Goal: Task Accomplishment & Management: Manage account settings

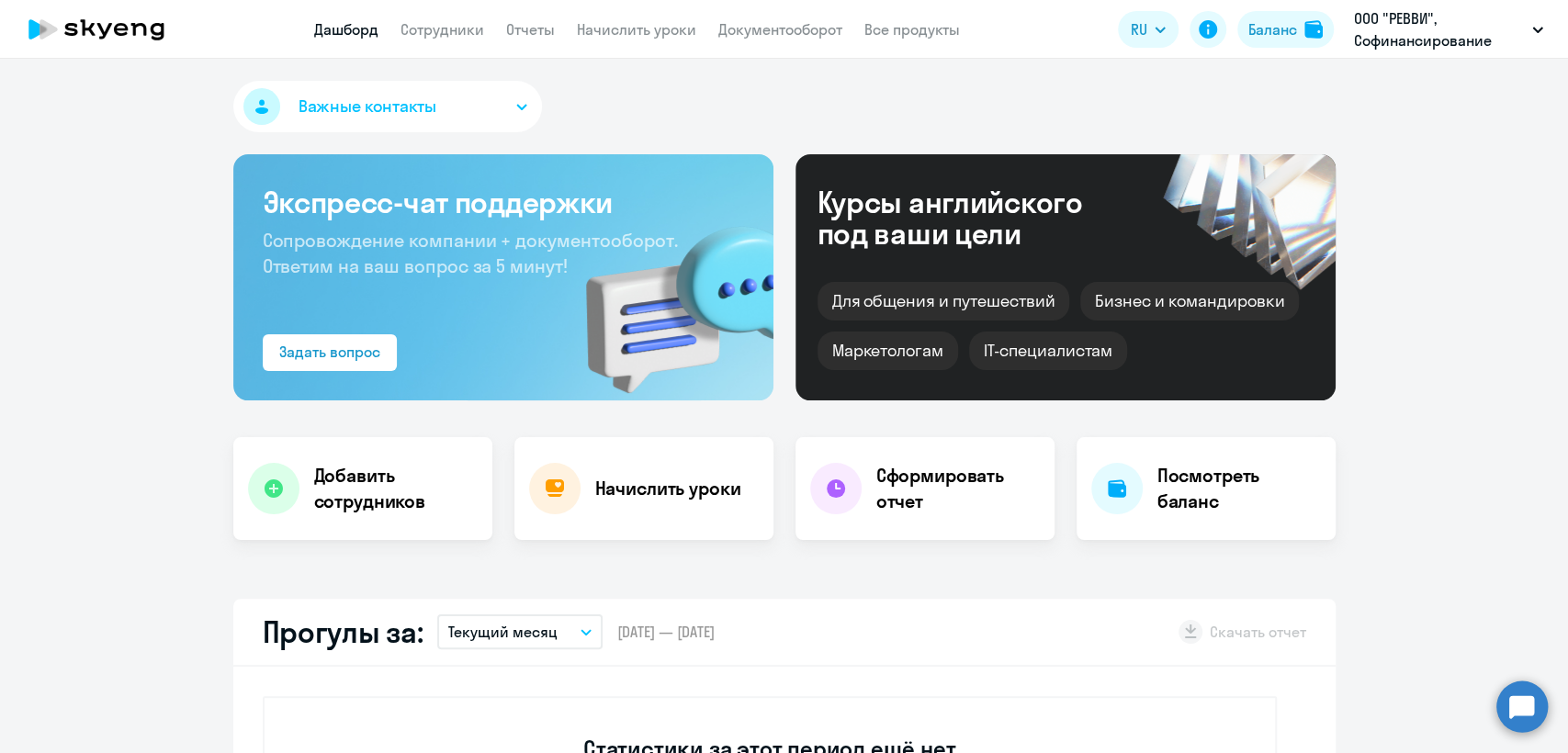
click at [445, 24] on link "Сотрудники" at bounding box center [442, 29] width 83 height 18
select select "30"
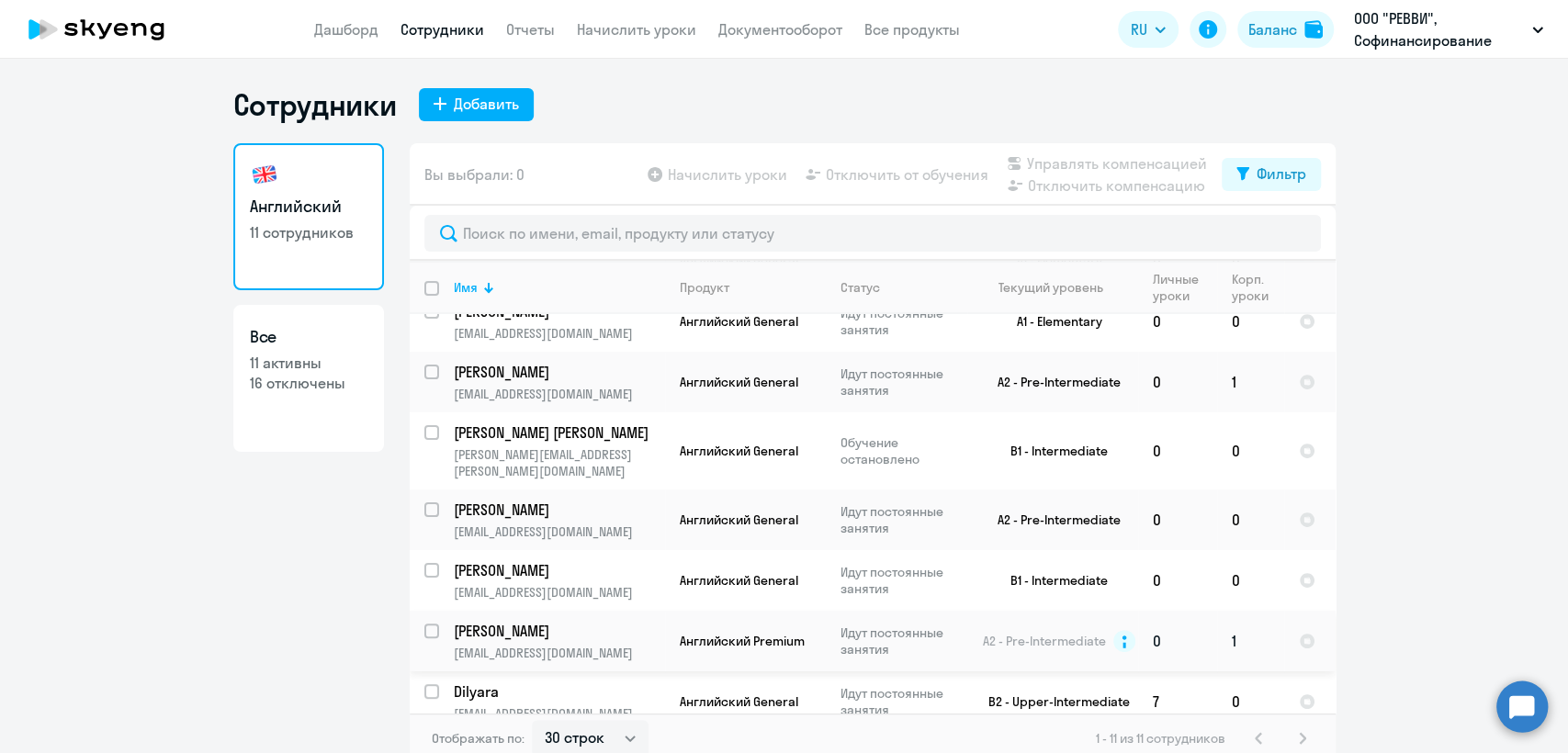
click at [936, 627] on p "Идут постоянные занятия" at bounding box center [903, 641] width 126 height 33
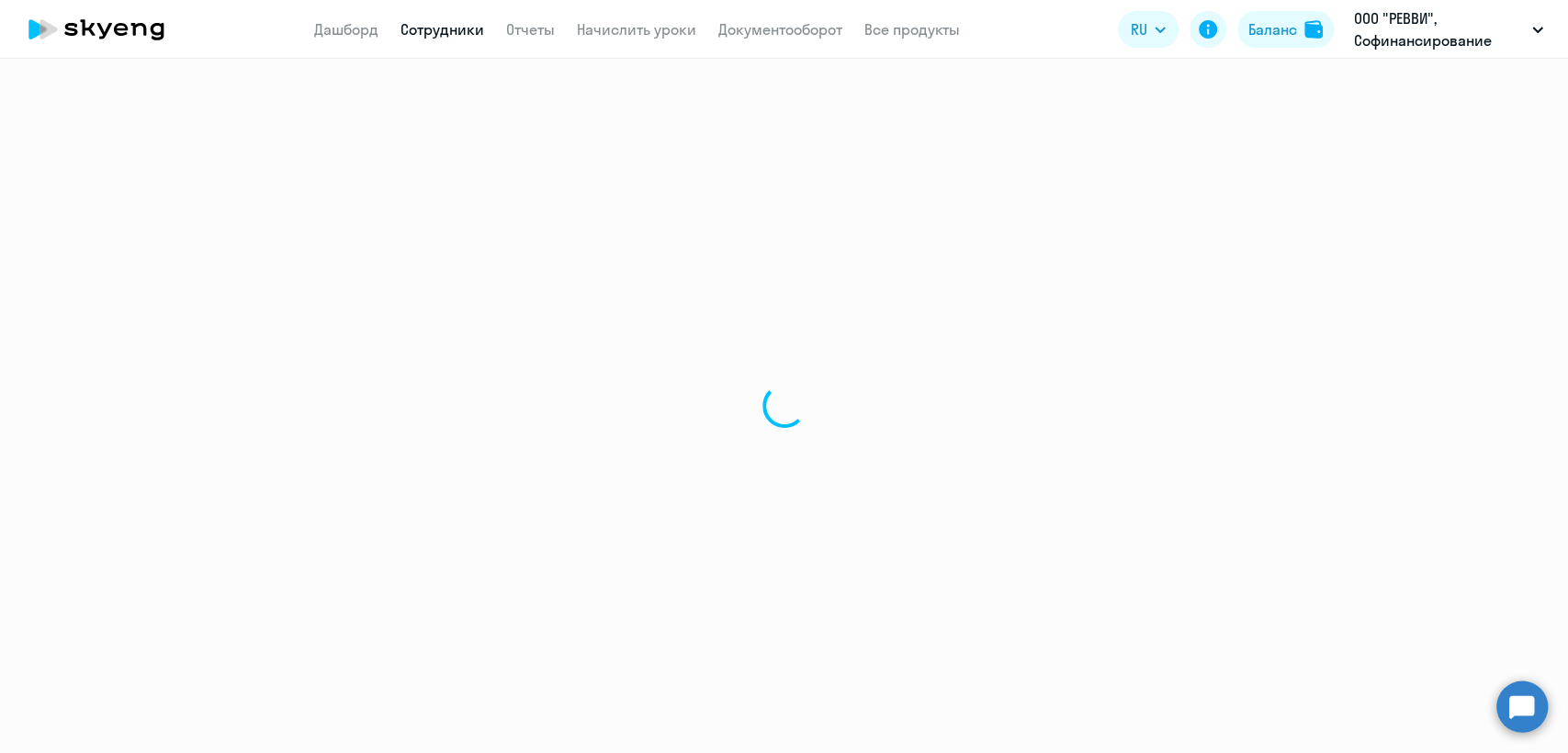
select select "english"
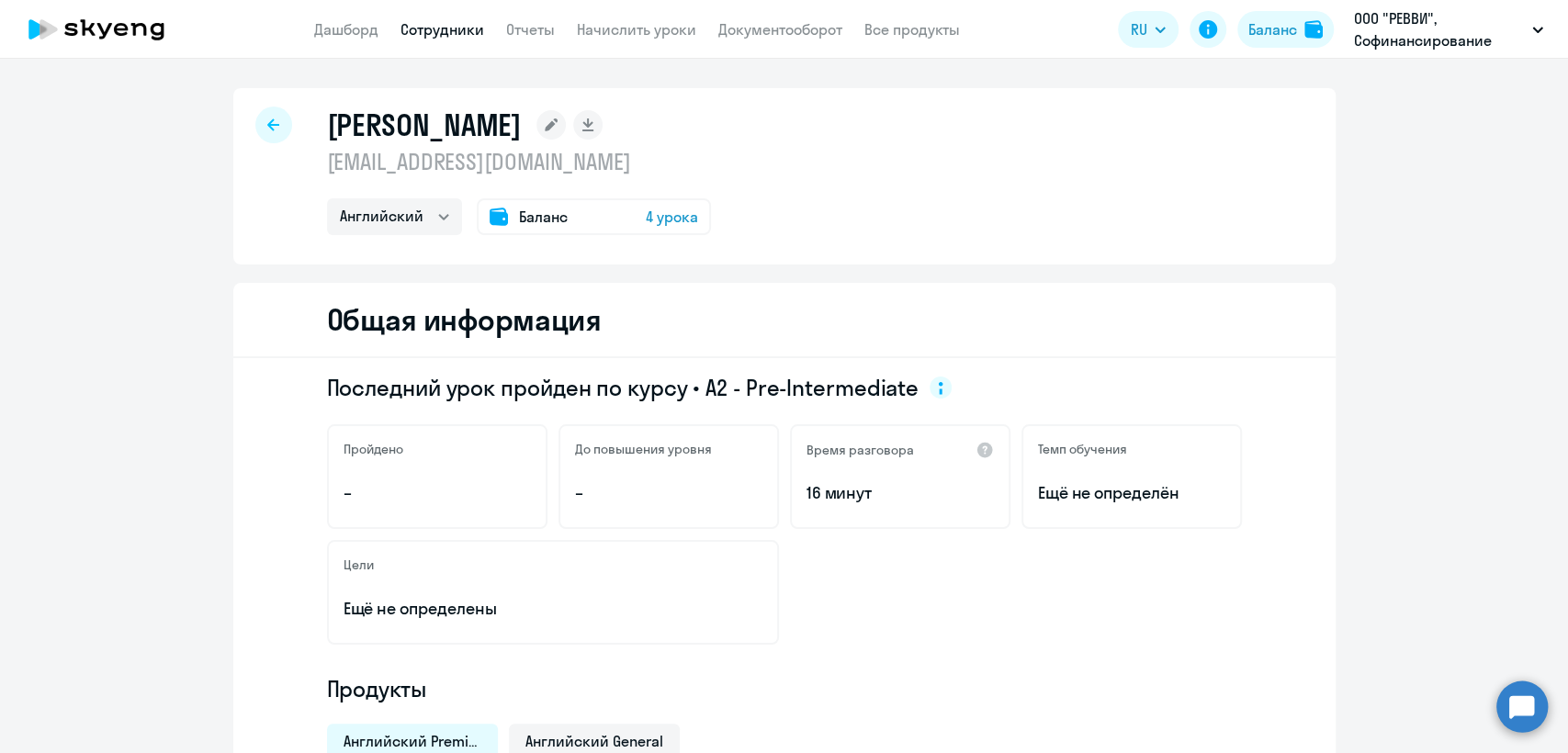
click at [467, 174] on p "[EMAIL_ADDRESS][DOMAIN_NAME]" at bounding box center [519, 161] width 383 height 30
copy p "[EMAIL_ADDRESS][DOMAIN_NAME]"
click at [442, 34] on link "Сотрудники" at bounding box center [442, 29] width 83 height 18
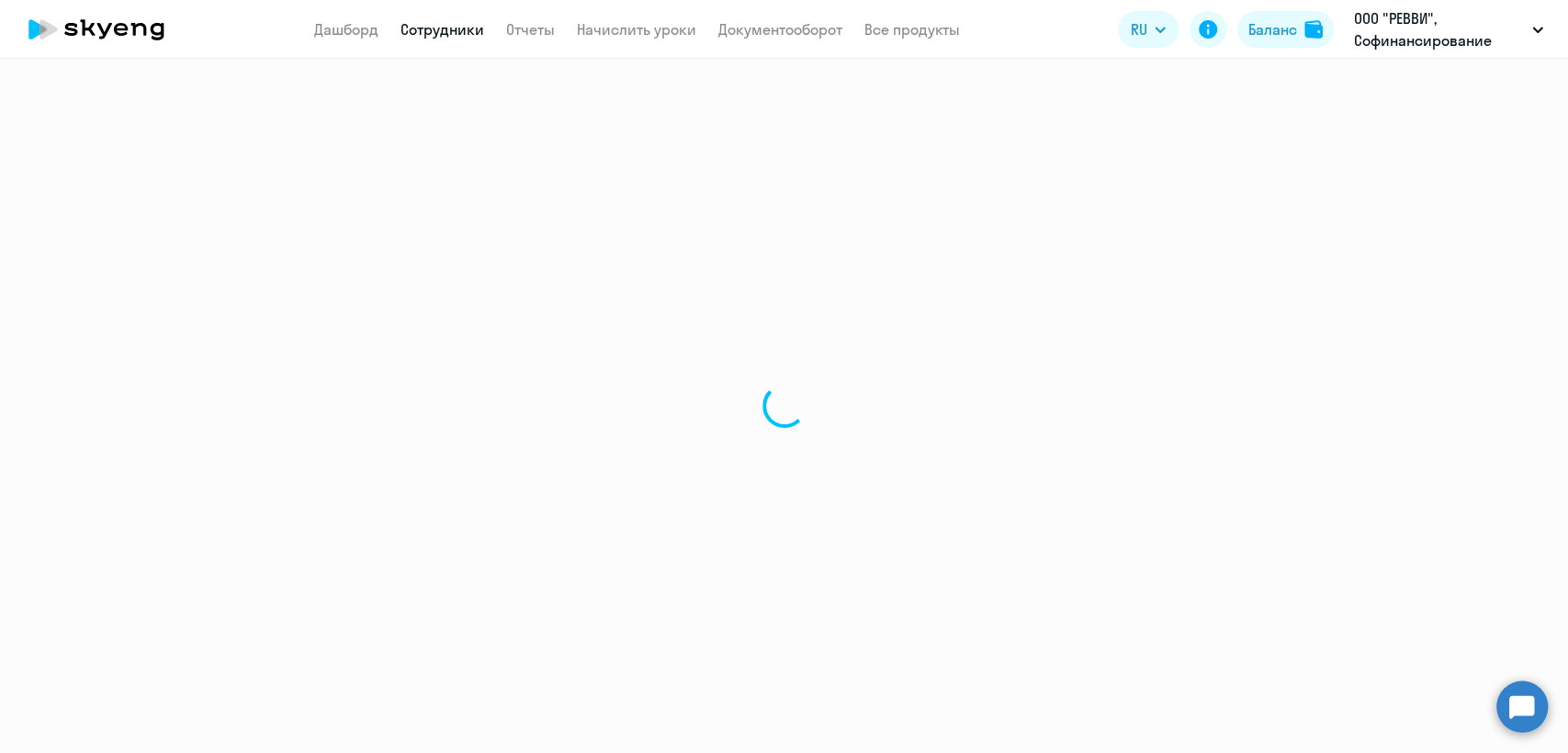
select select "30"
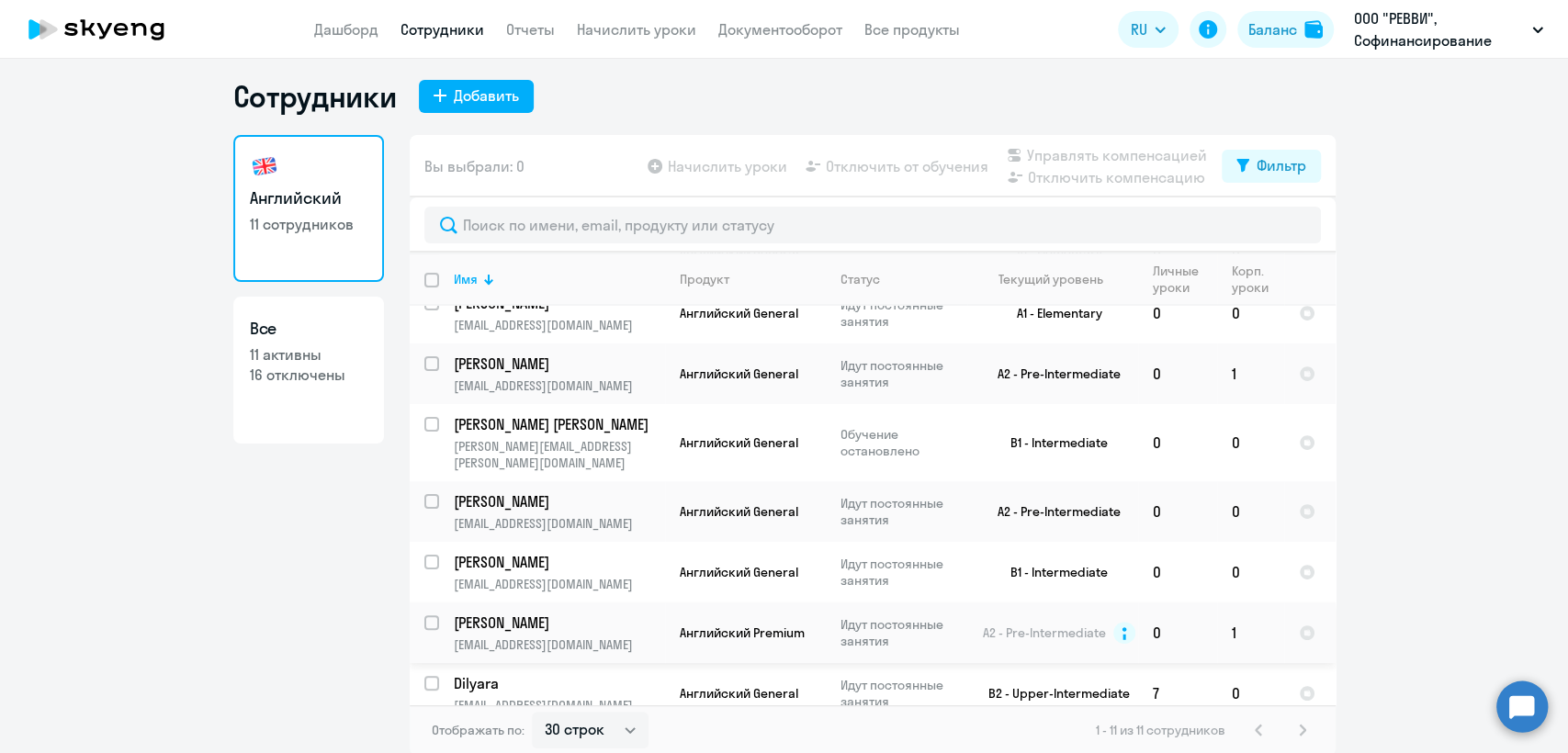
scroll to position [11, 0]
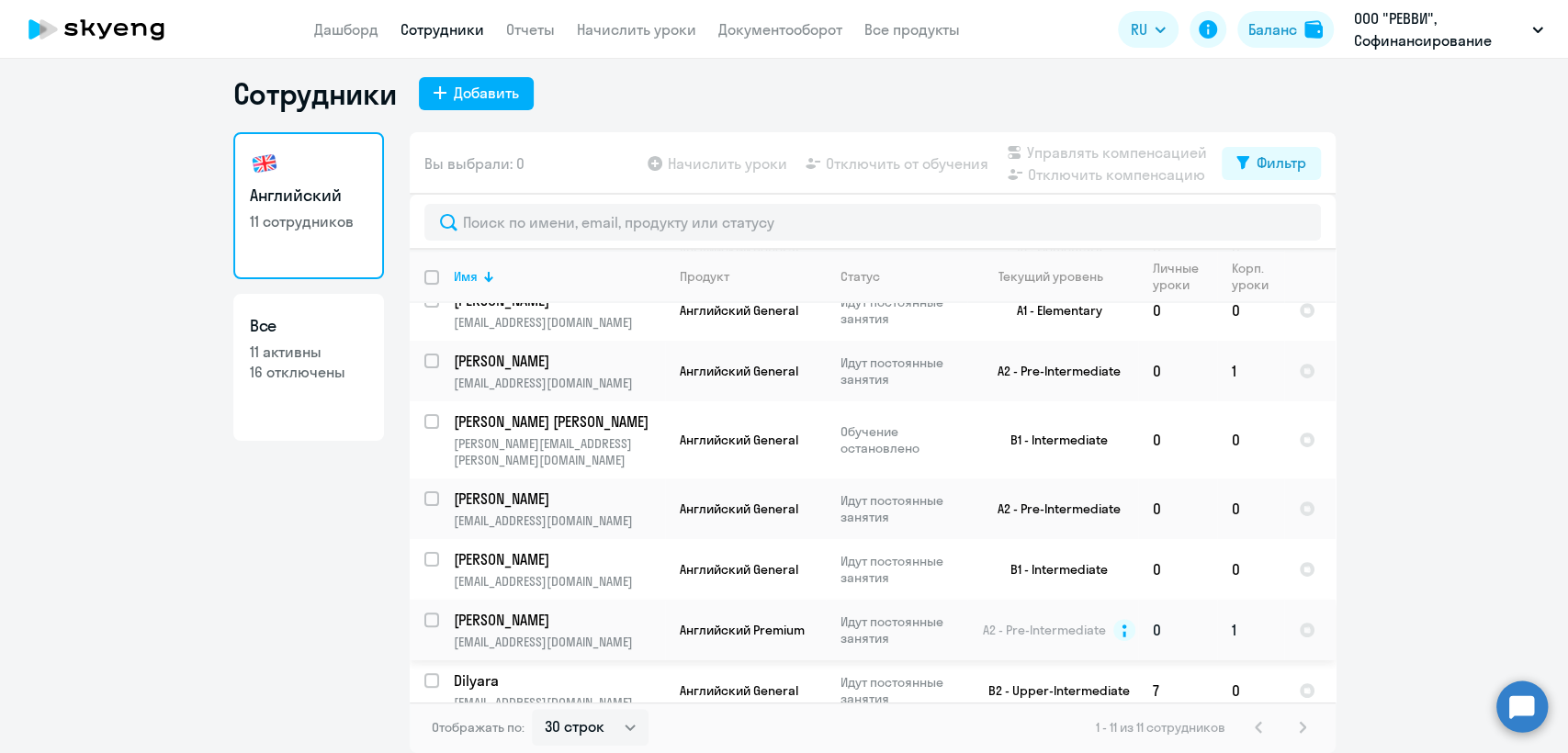
click at [617, 609] on p "[PERSON_NAME]" at bounding box center [557, 619] width 208 height 20
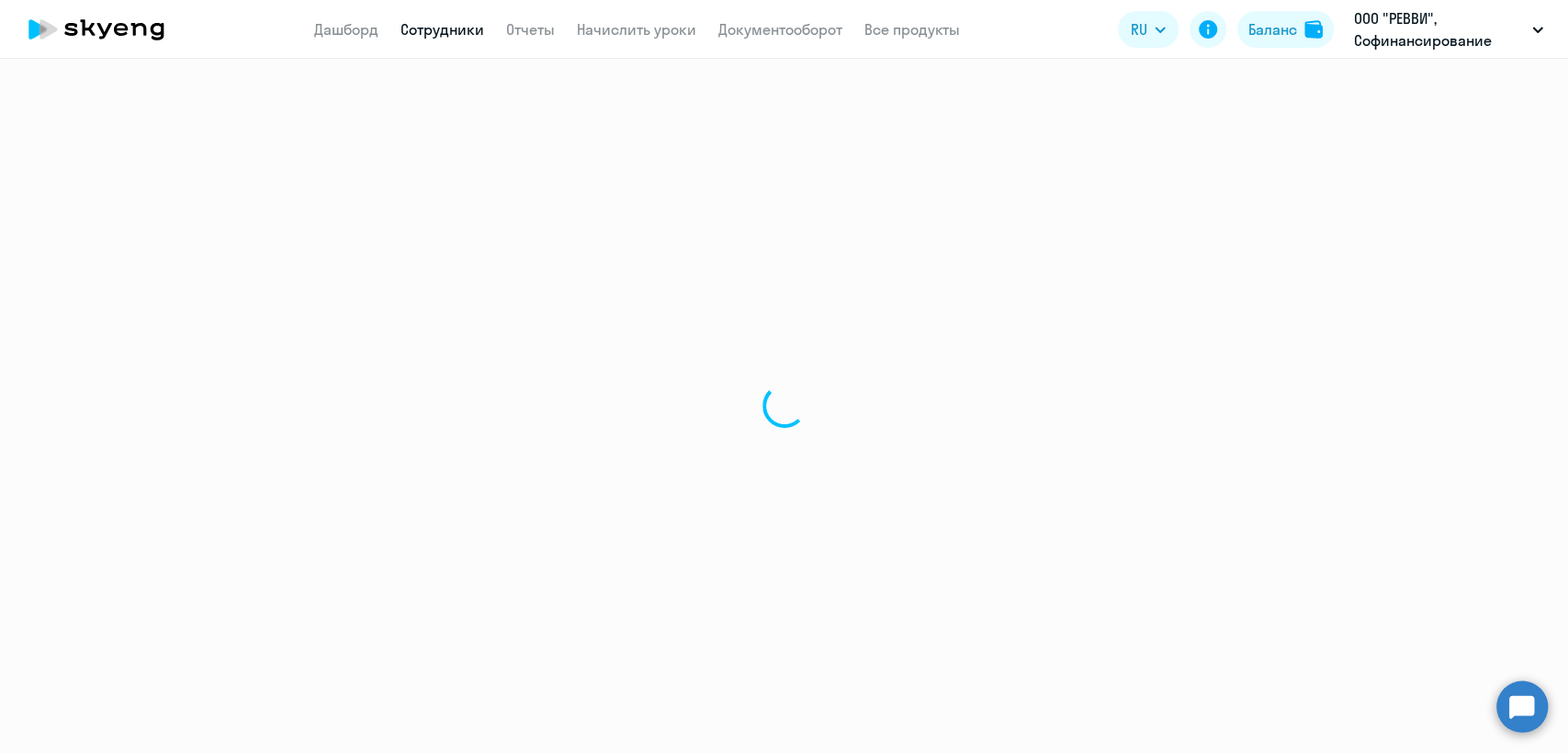
select select "english"
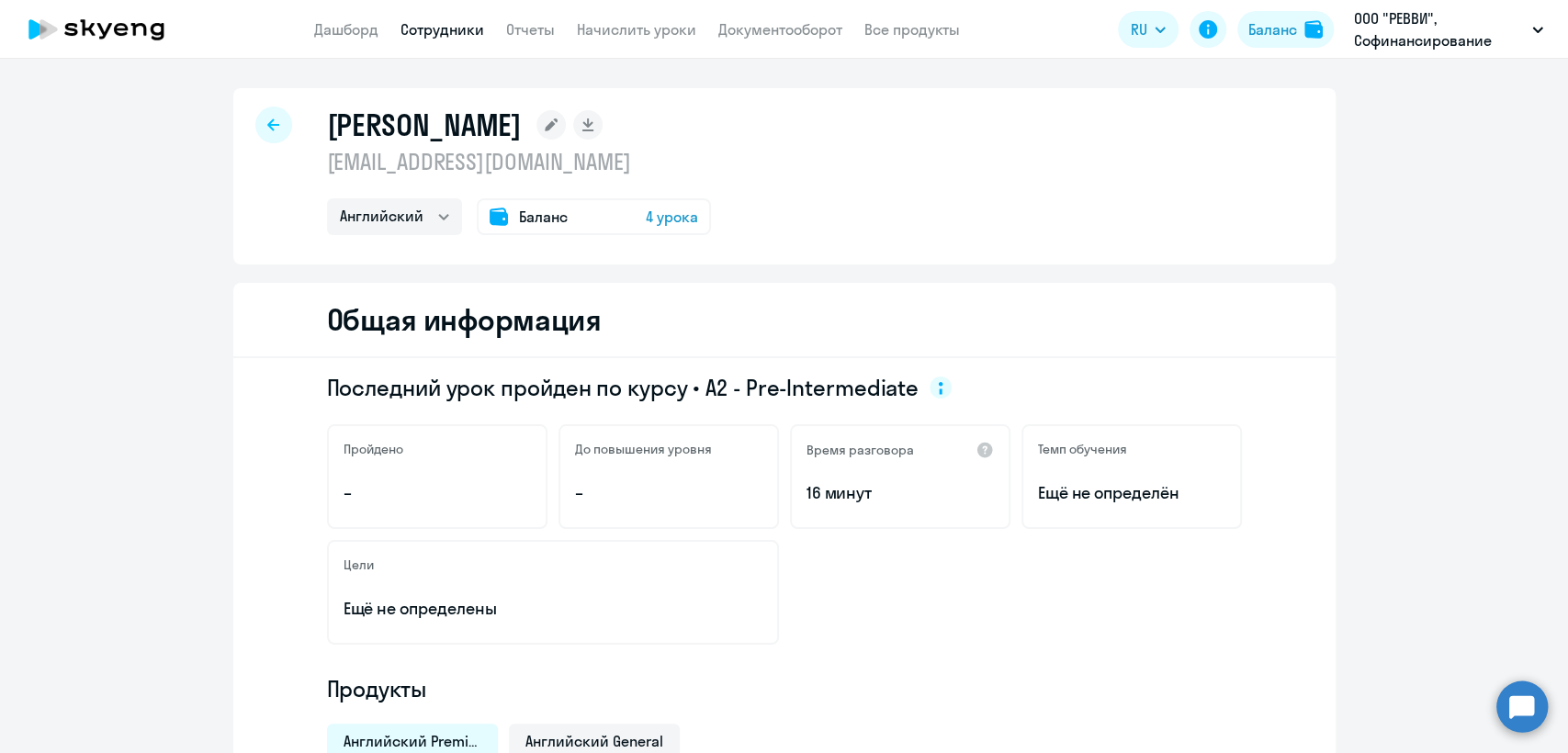
click at [442, 163] on p "[EMAIL_ADDRESS][DOMAIN_NAME]" at bounding box center [519, 161] width 383 height 30
copy p "[EMAIL_ADDRESS][DOMAIN_NAME]"
click at [427, 33] on link "Сотрудники" at bounding box center [442, 29] width 83 height 18
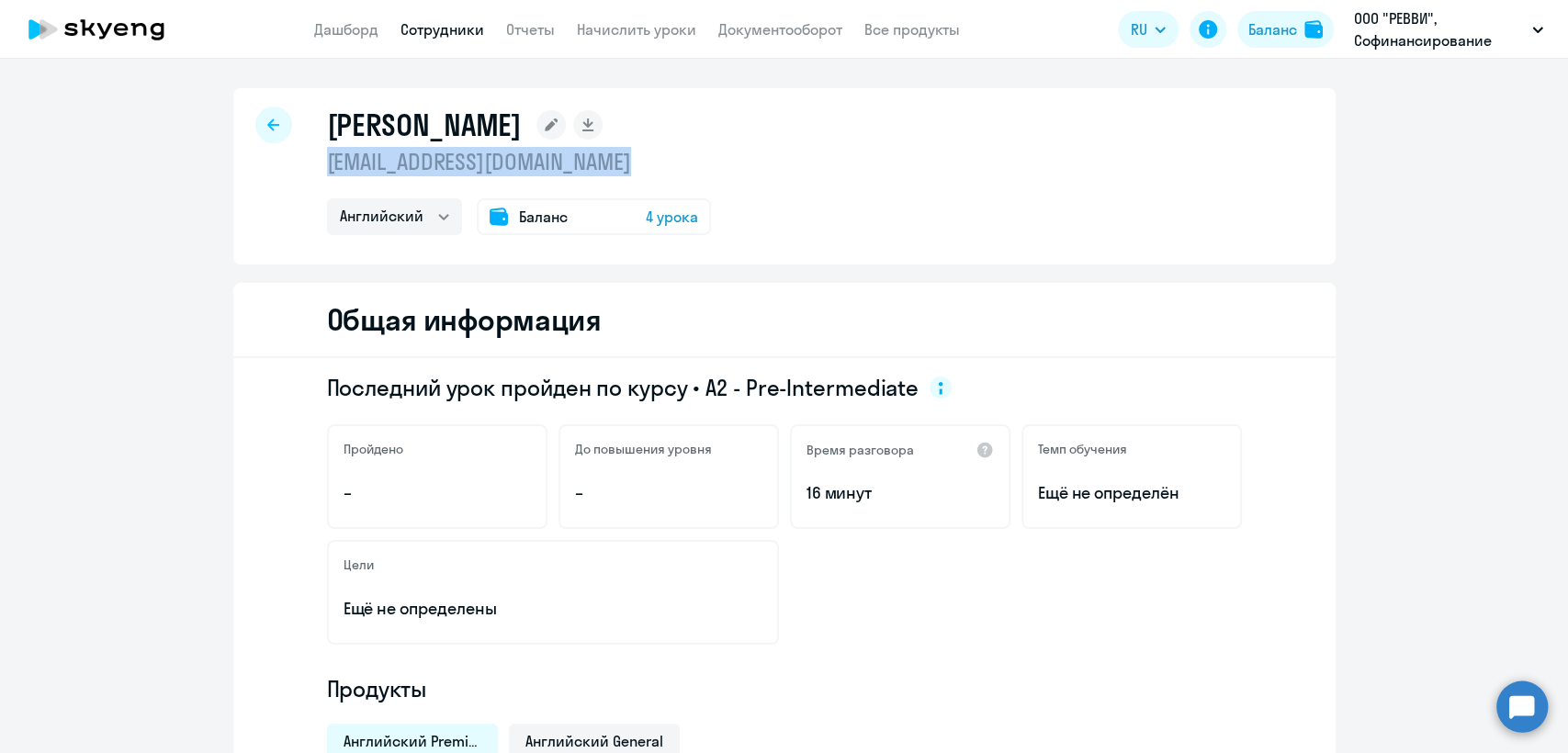
select select "30"
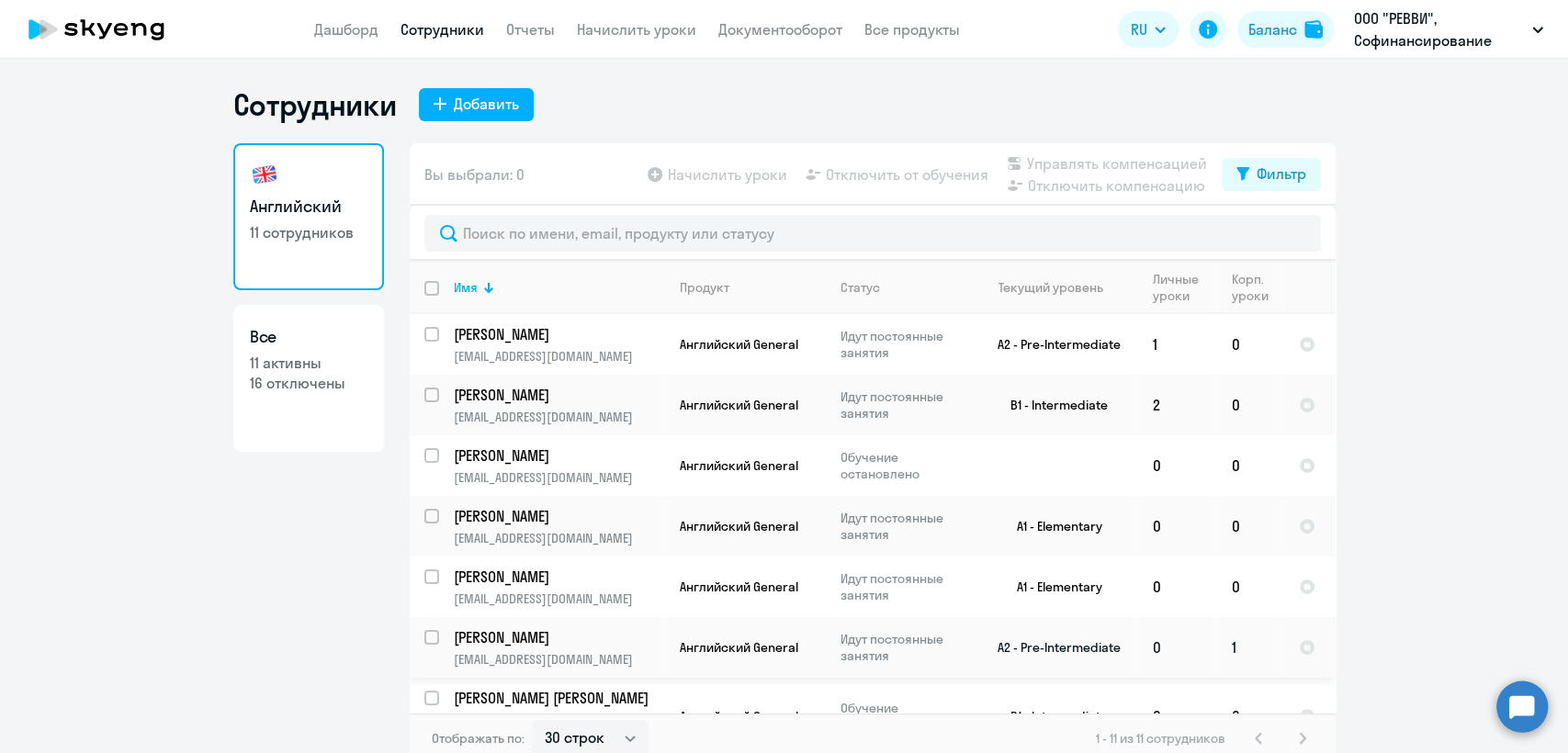
click at [1072, 641] on td "A2 - Pre-Intermediate" at bounding box center [1052, 647] width 171 height 60
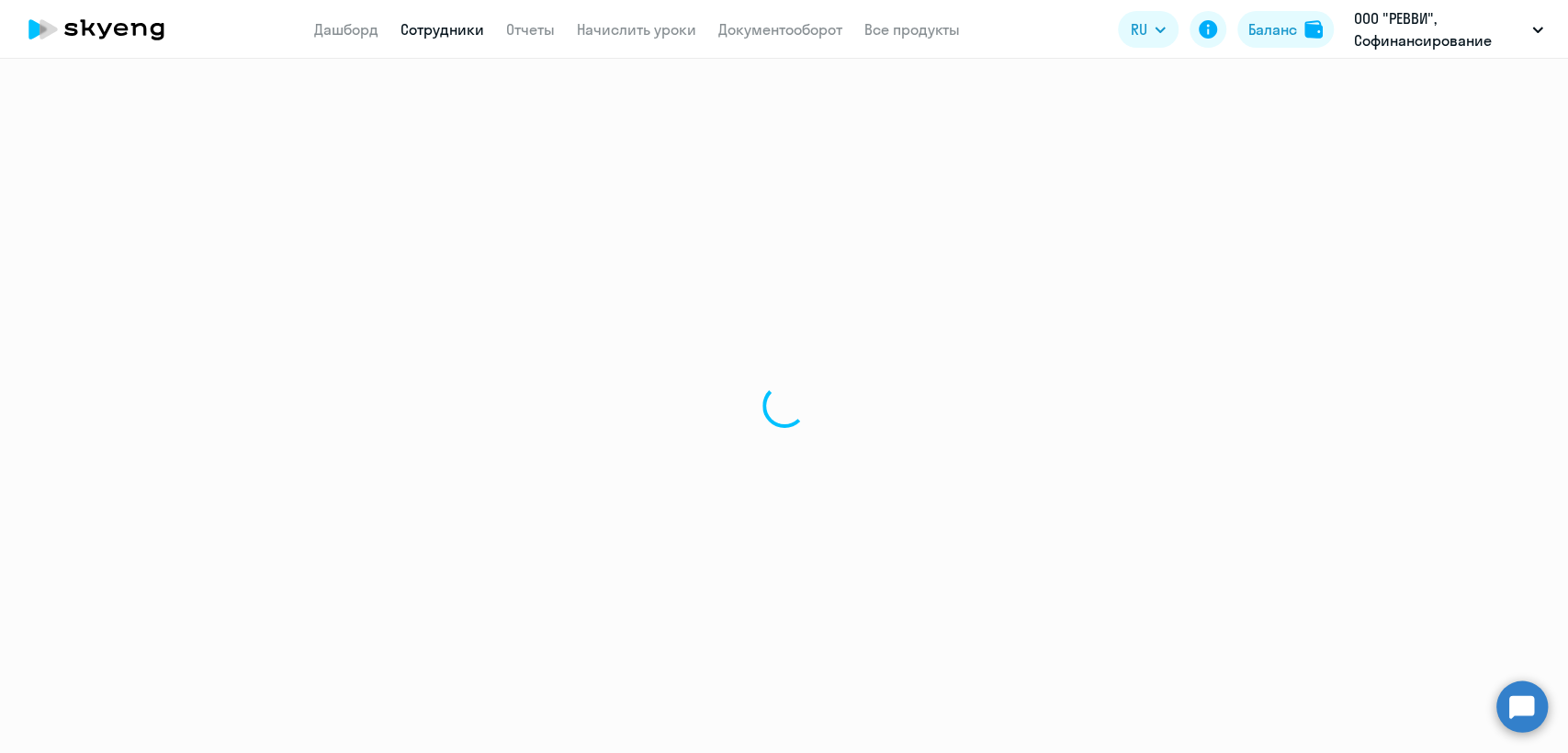
select select "english"
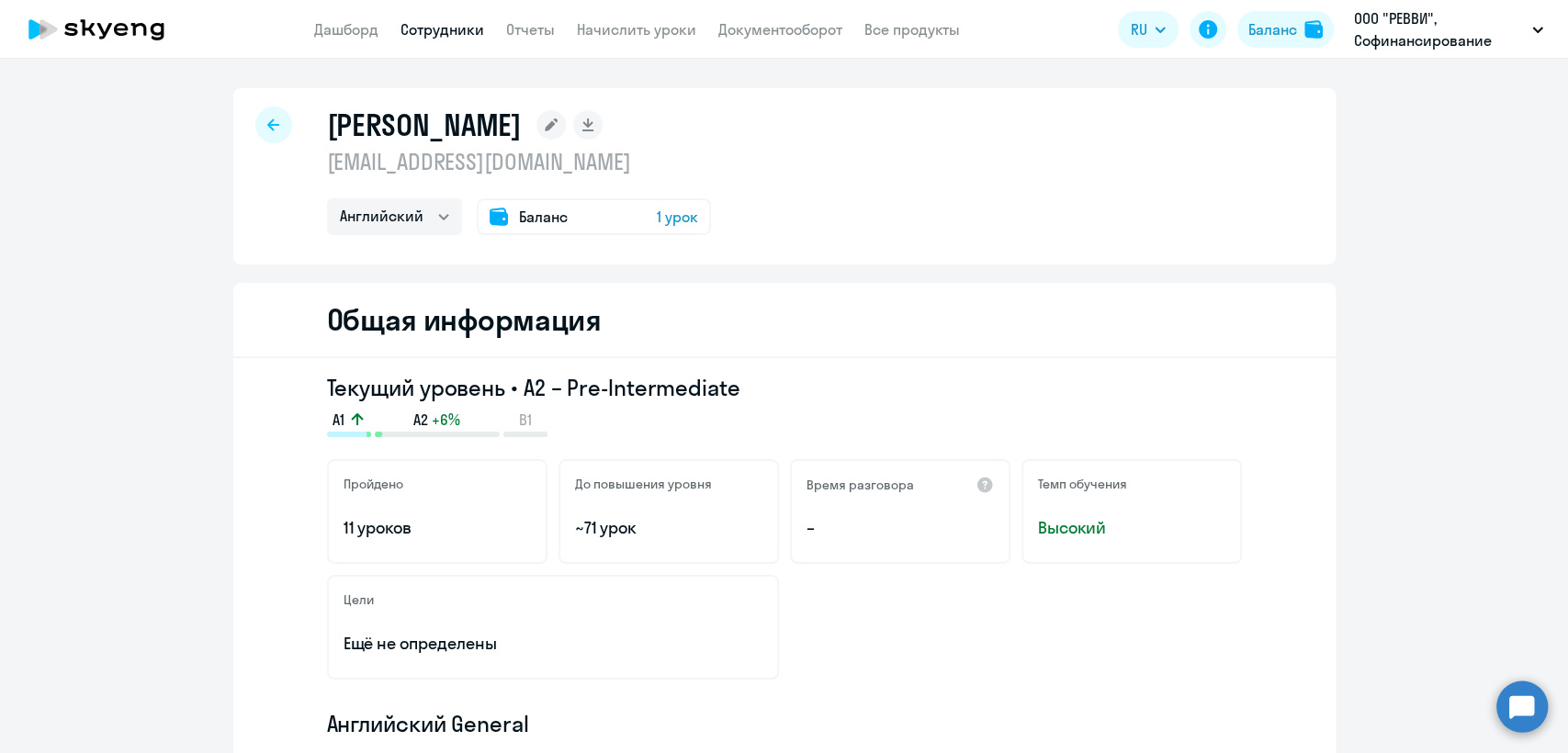
click at [452, 168] on p "[EMAIL_ADDRESS][DOMAIN_NAME]" at bounding box center [519, 161] width 383 height 30
copy p "[EMAIL_ADDRESS][DOMAIN_NAME]"
click at [441, 28] on link "Сотрудники" at bounding box center [442, 29] width 83 height 18
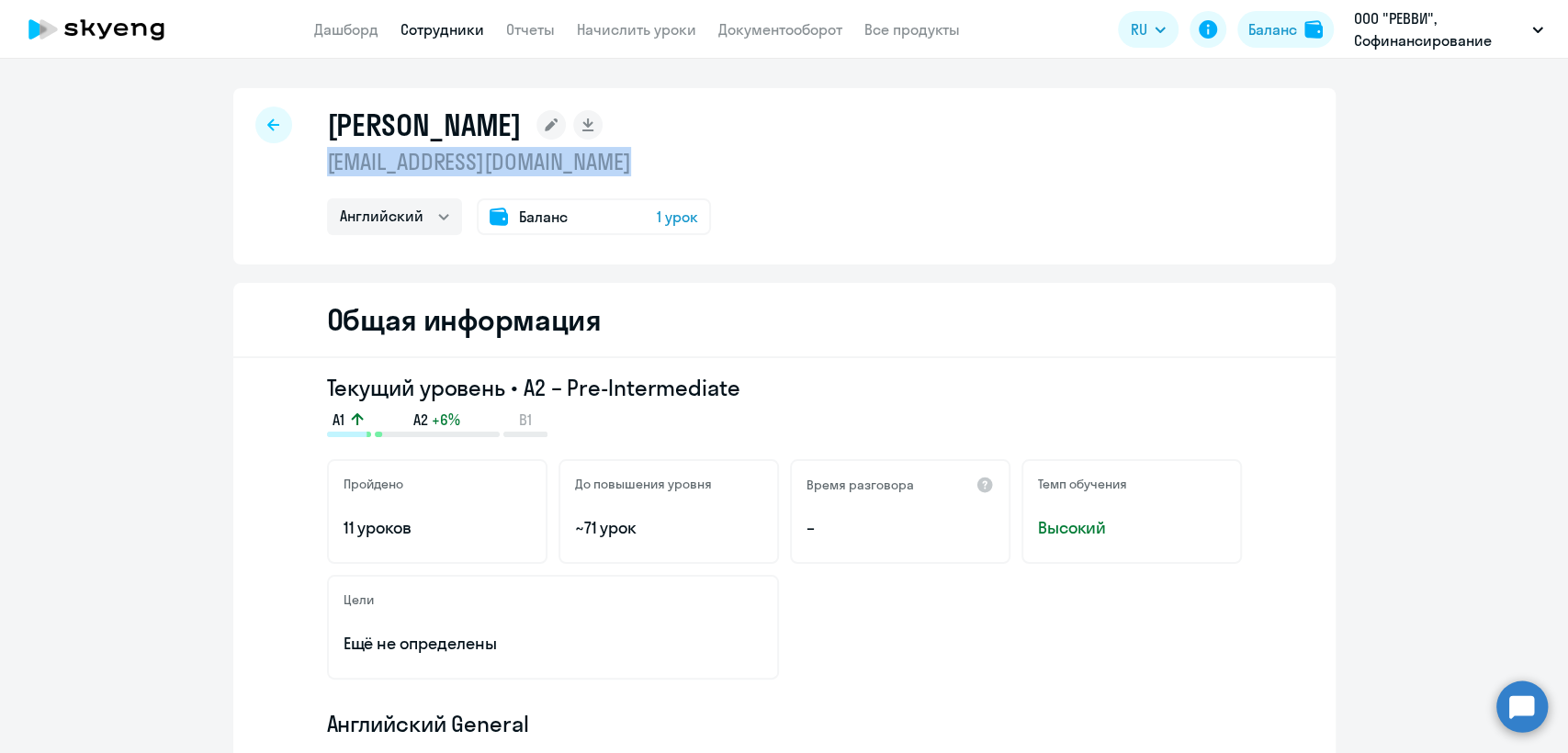
select select "30"
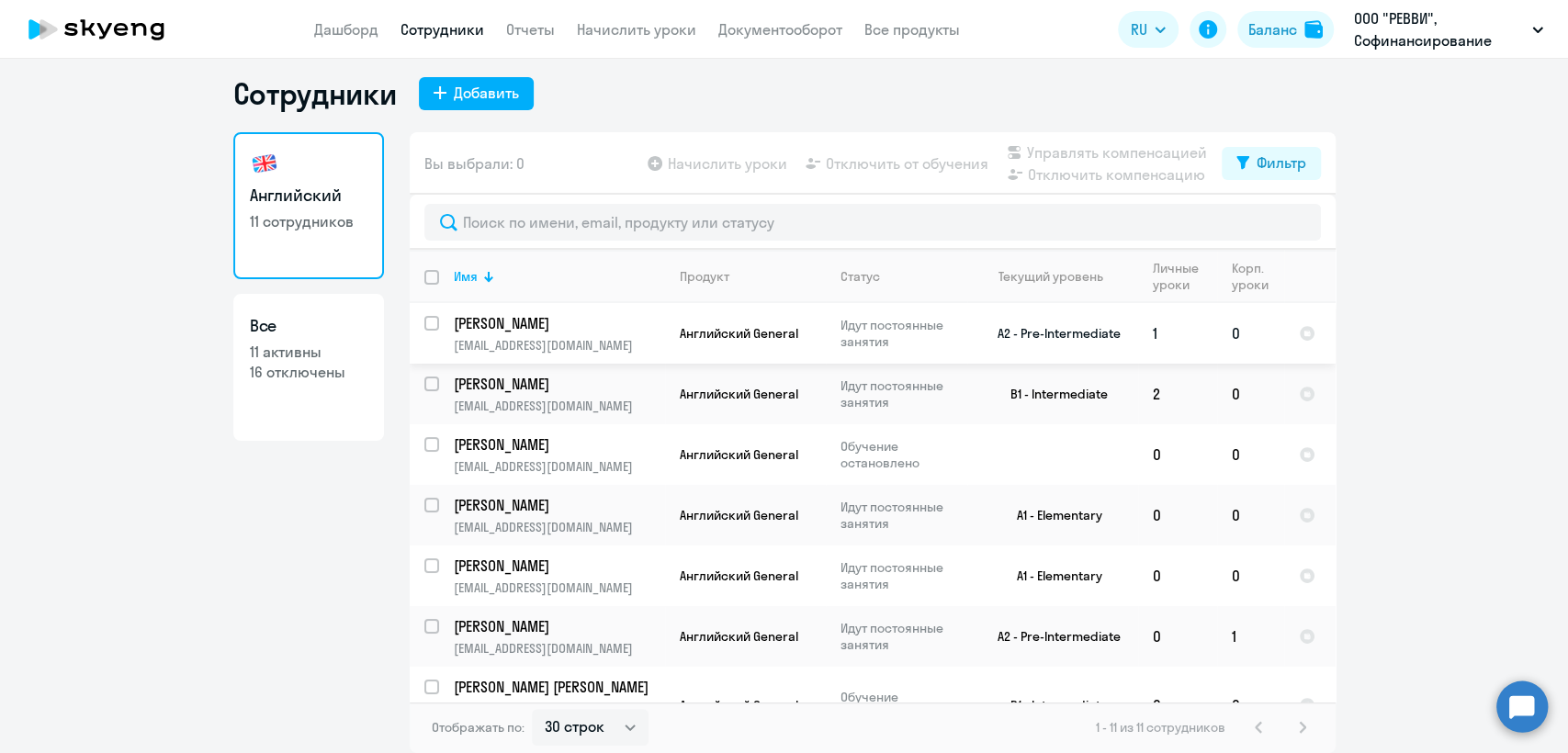
click at [922, 339] on p "Идут постоянные занятия" at bounding box center [903, 333] width 126 height 33
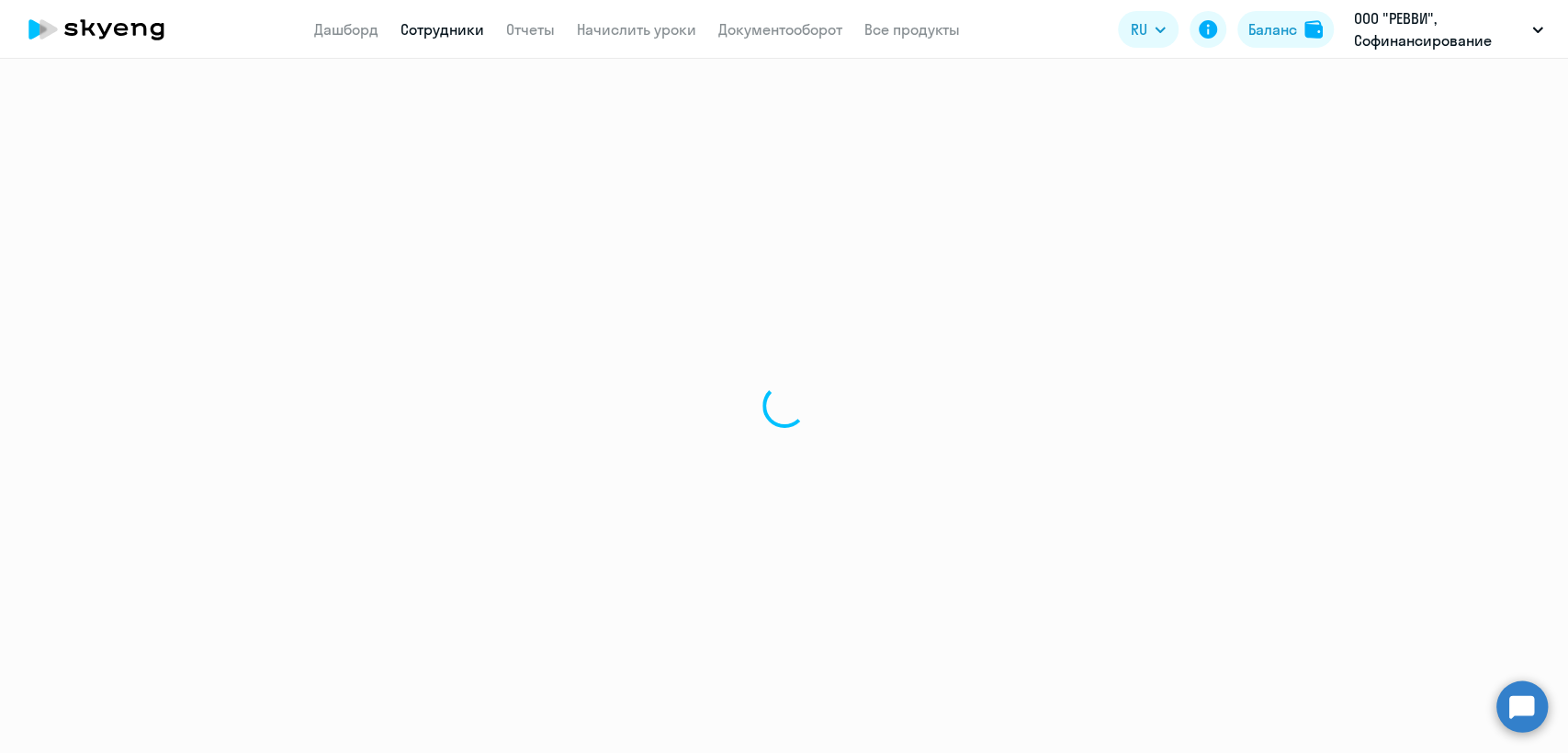
select select "english"
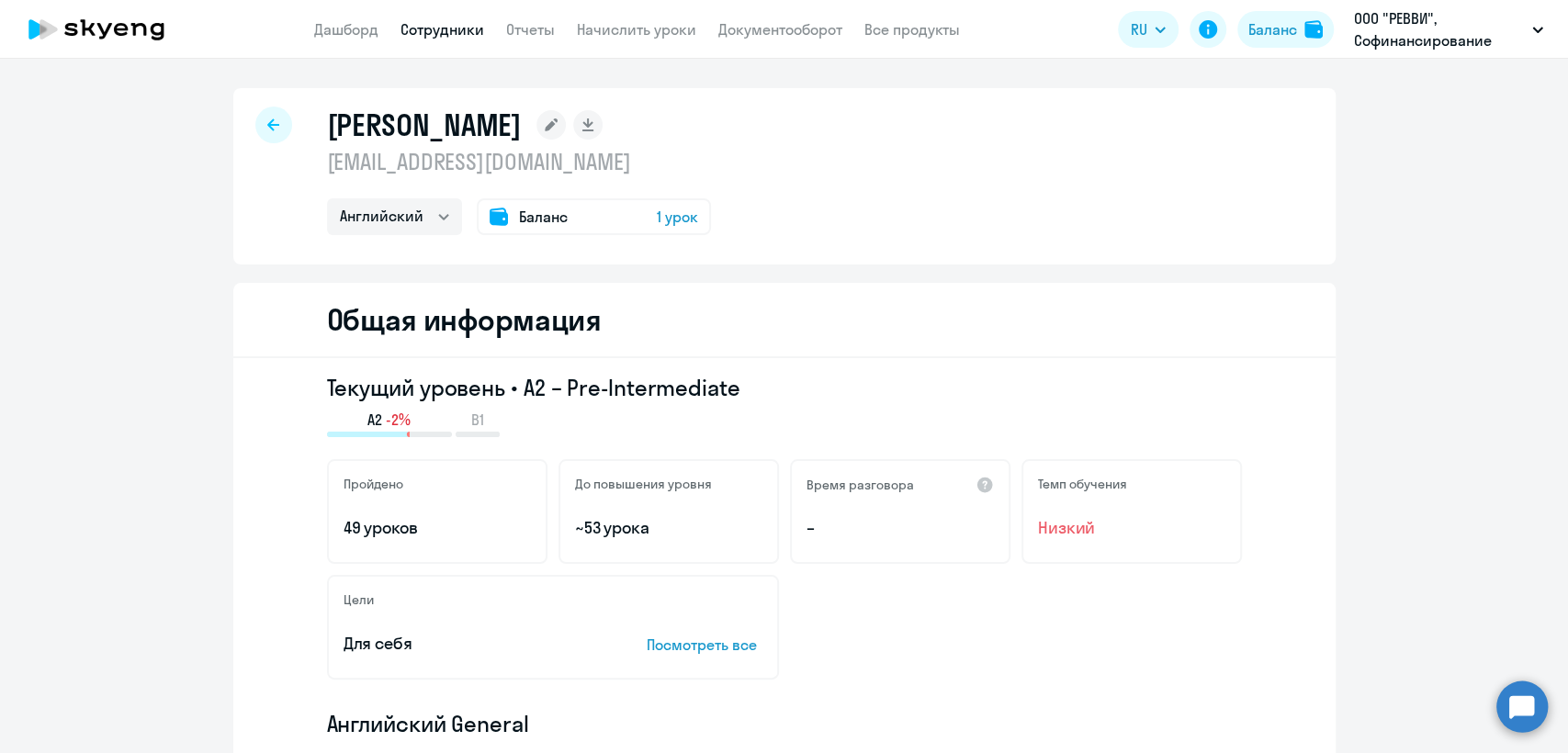
click at [510, 165] on p "[EMAIL_ADDRESS][DOMAIN_NAME]" at bounding box center [519, 161] width 383 height 30
copy p "[EMAIL_ADDRESS][DOMAIN_NAME]"
click at [431, 35] on link "Сотрудники" at bounding box center [442, 29] width 83 height 18
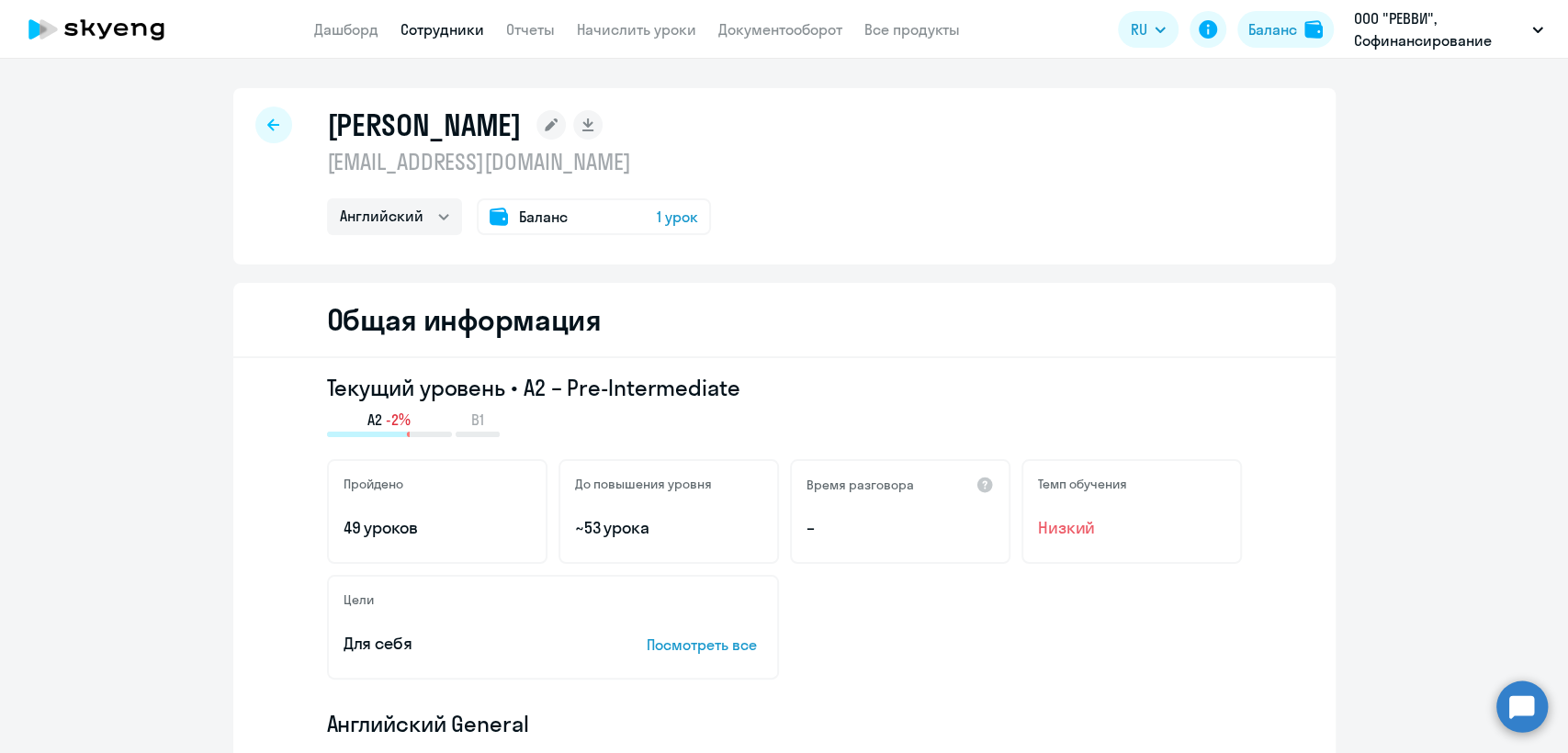
select select "30"
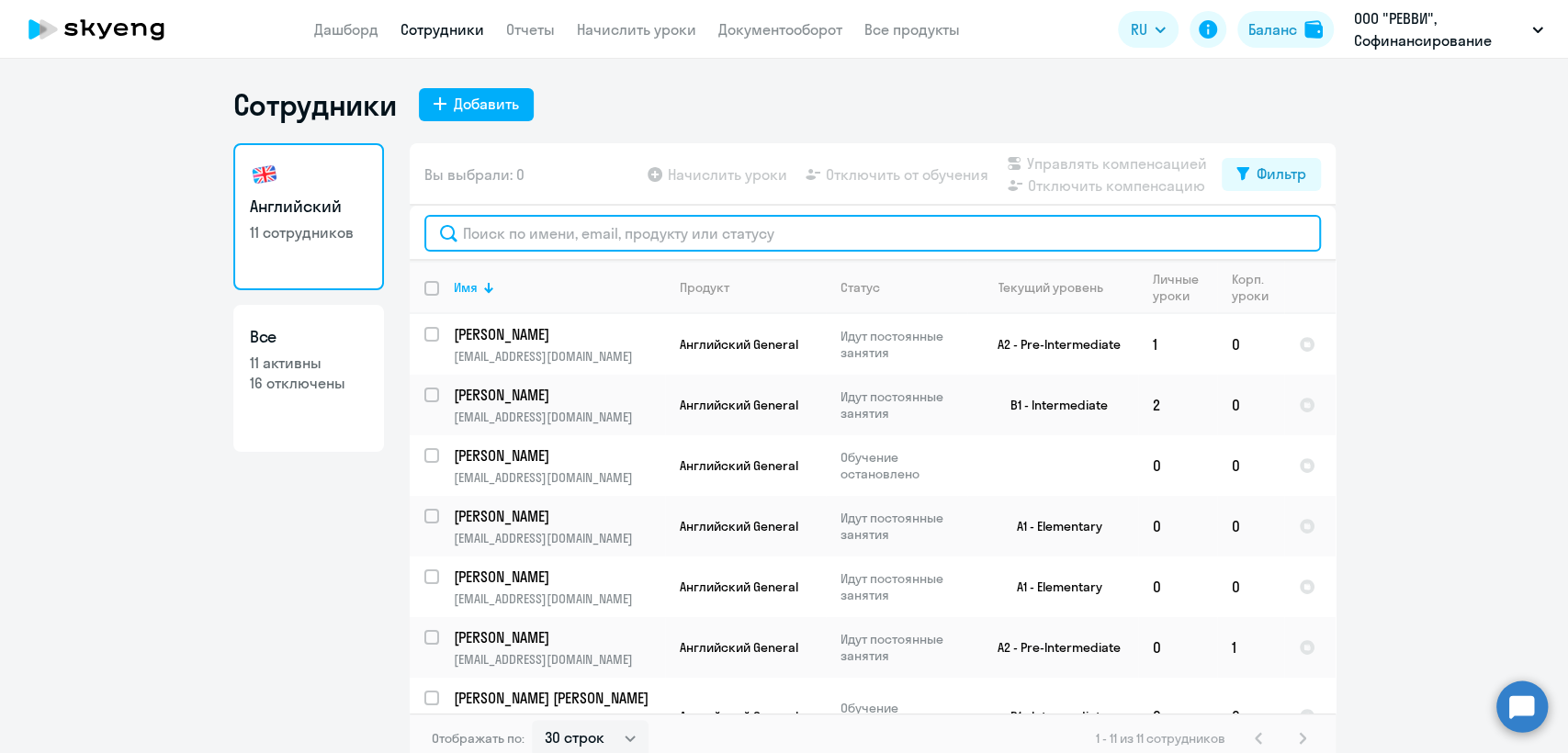
click at [589, 215] on input "text" at bounding box center [872, 233] width 896 height 36
paste input "[EMAIL_ADDRESS][DOMAIN_NAME]"
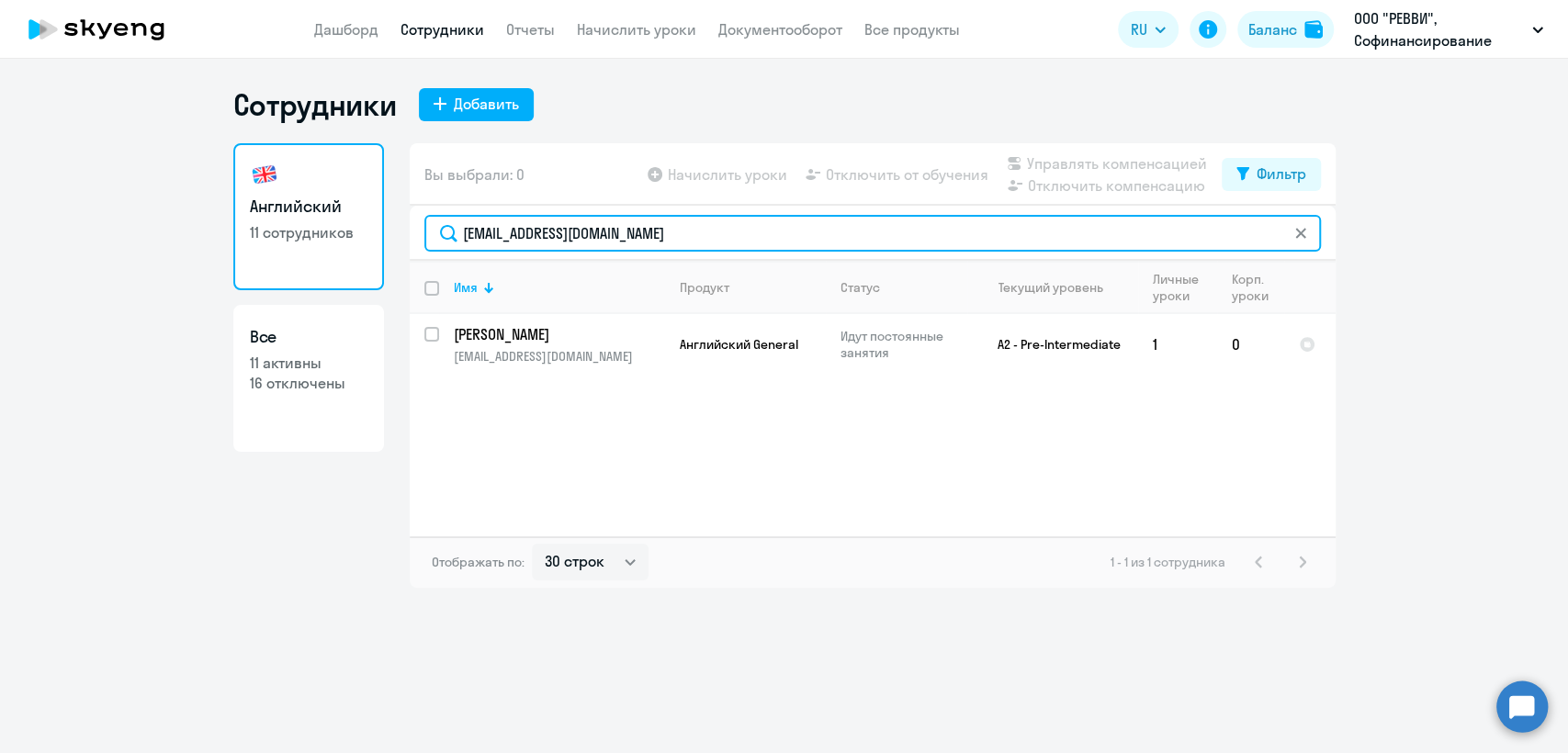
type input "[EMAIL_ADDRESS][DOMAIN_NAME]"
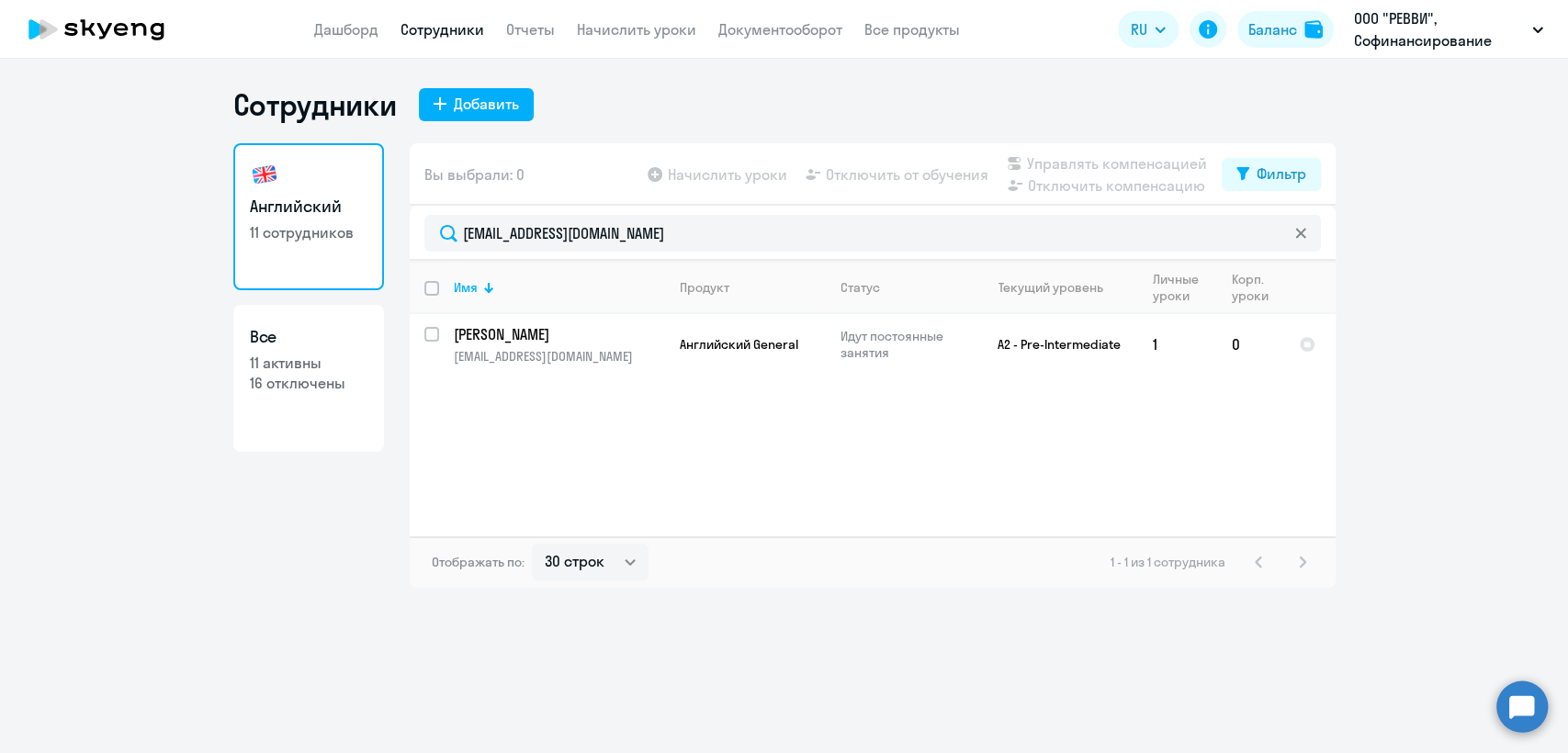
click at [822, 431] on div "Имя Продукт Статус Текущий уровень Личные уроки Корп. уроки Чарина Валерия lero…" at bounding box center [872, 398] width 926 height 275
click at [427, 20] on link "Сотрудники" at bounding box center [442, 29] width 83 height 18
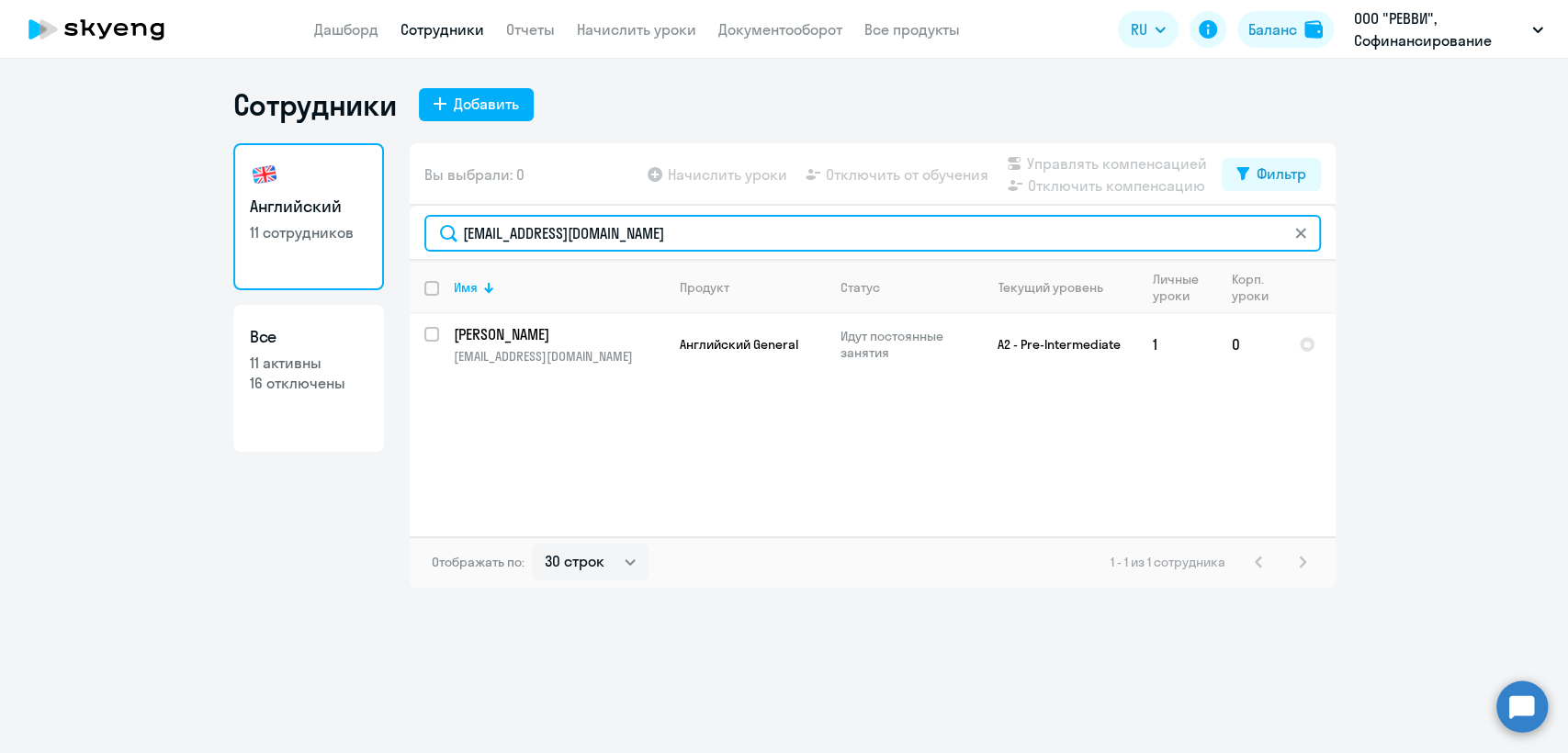
click at [808, 238] on input "[EMAIL_ADDRESS][DOMAIN_NAME]" at bounding box center [872, 233] width 896 height 36
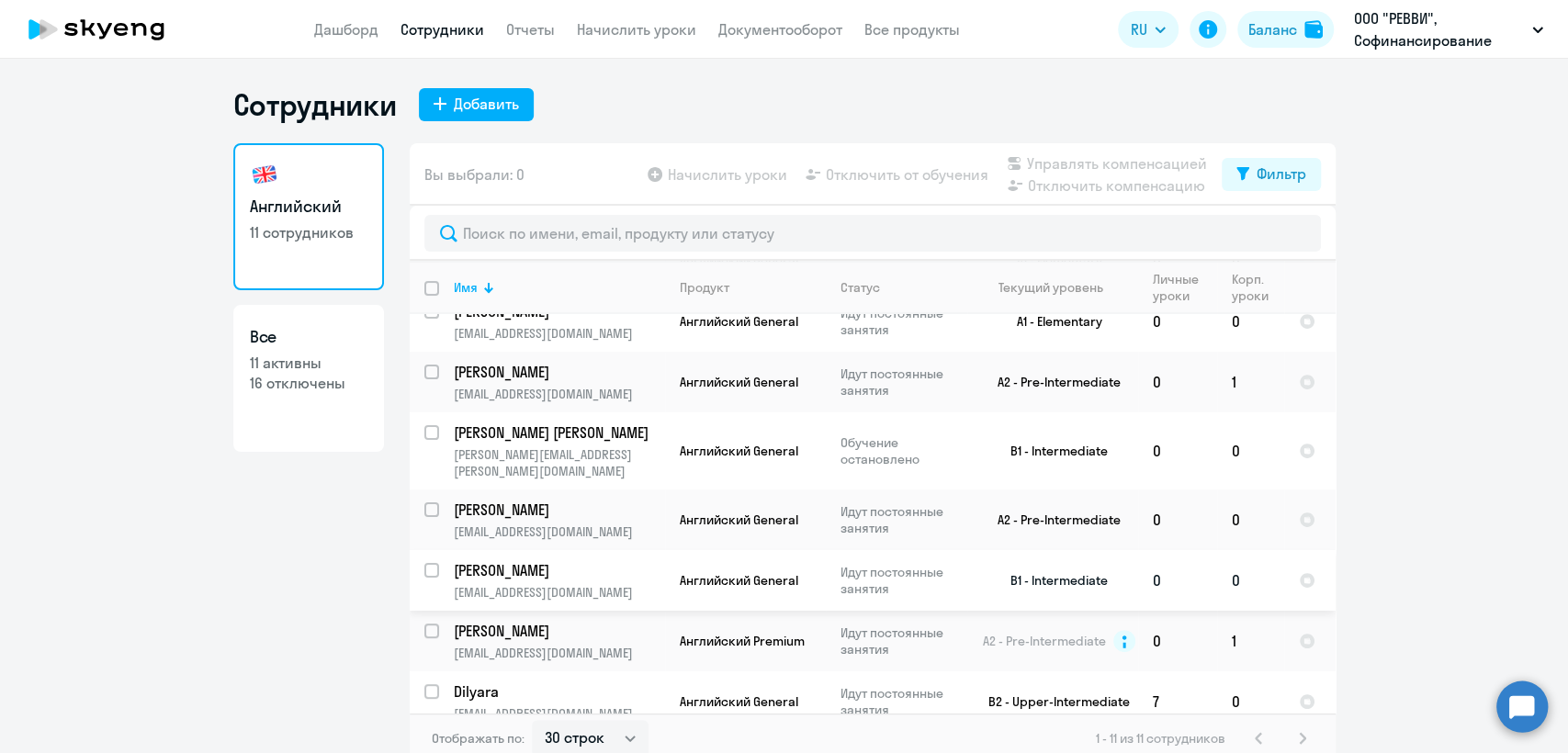
scroll to position [11, 0]
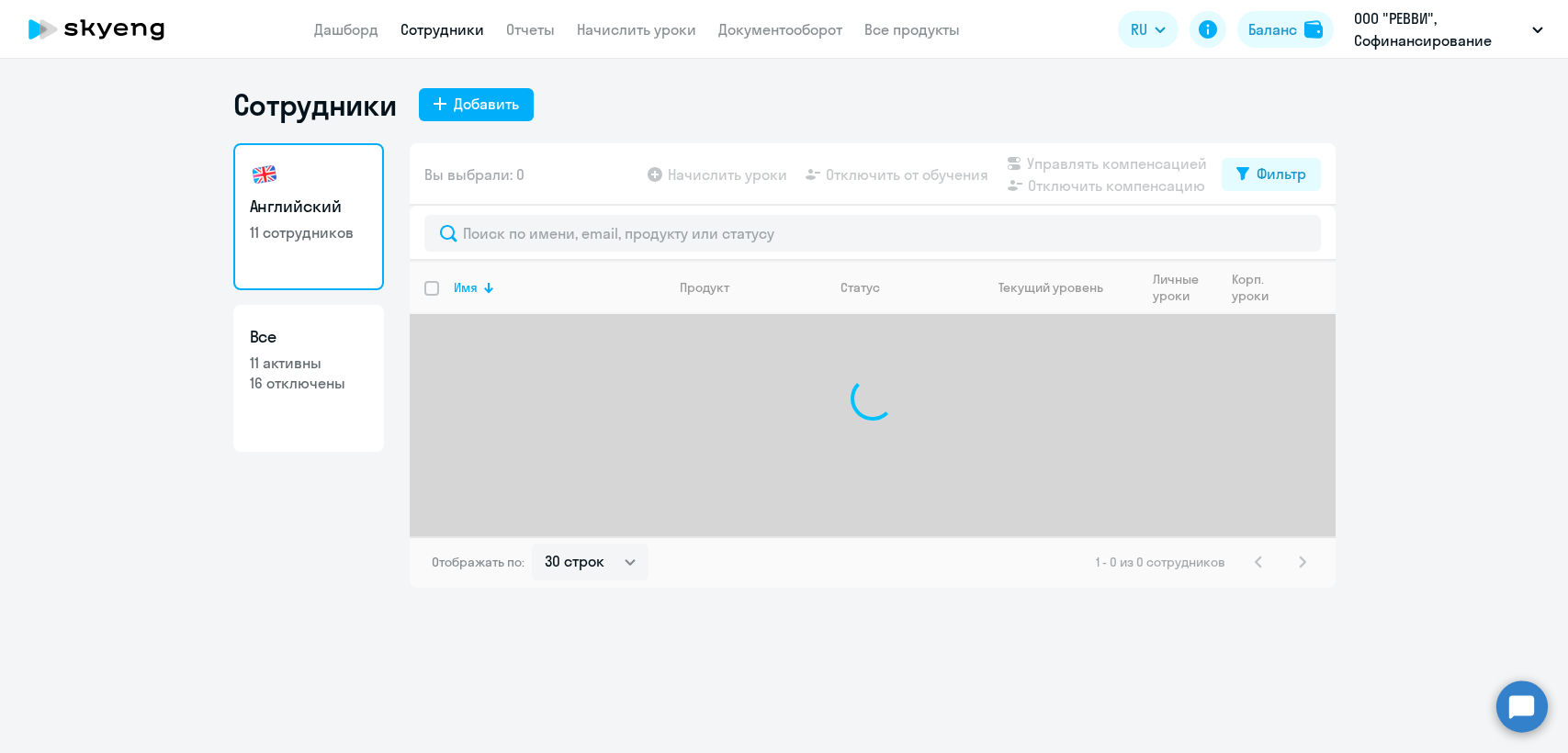
select select "30"
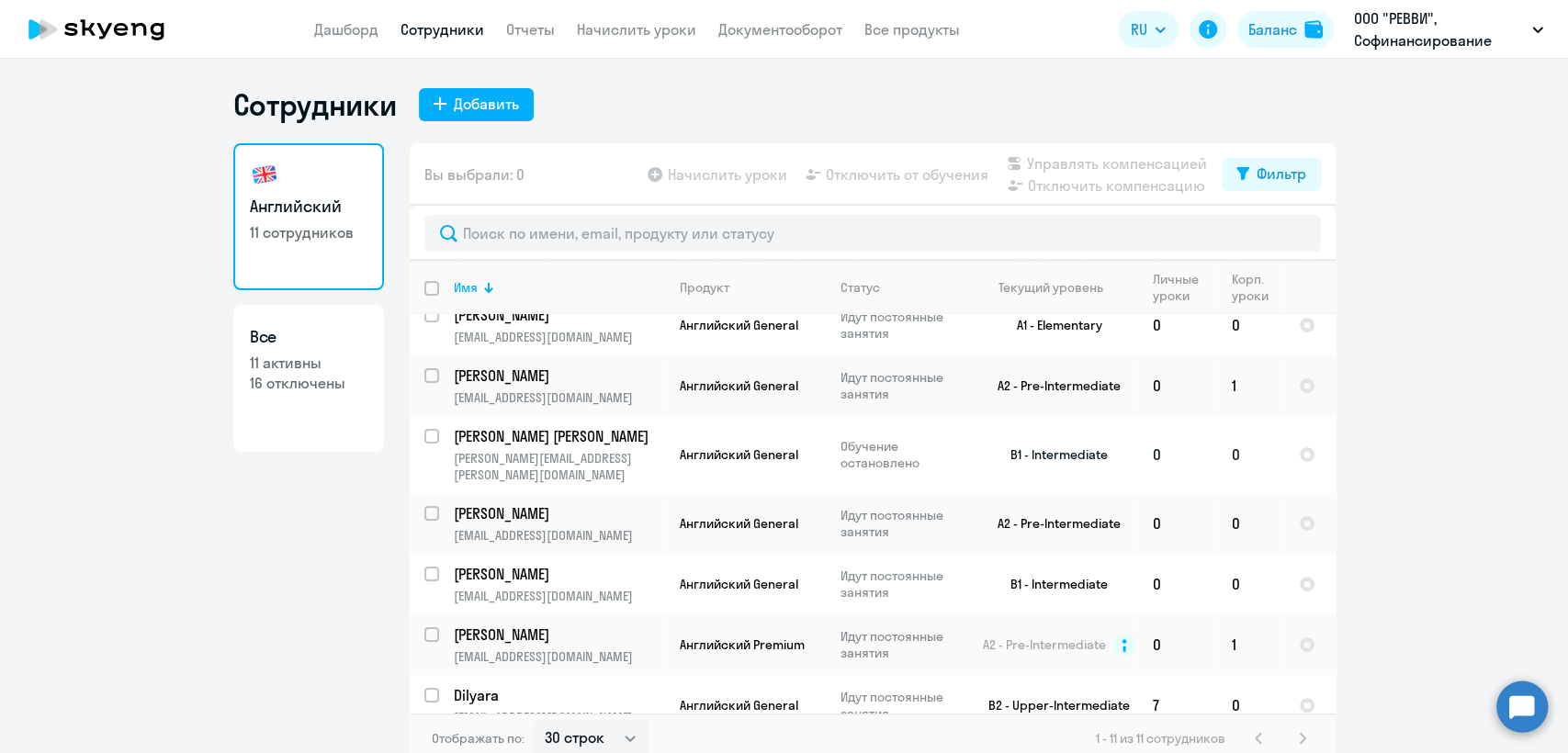
scroll to position [265, 0]
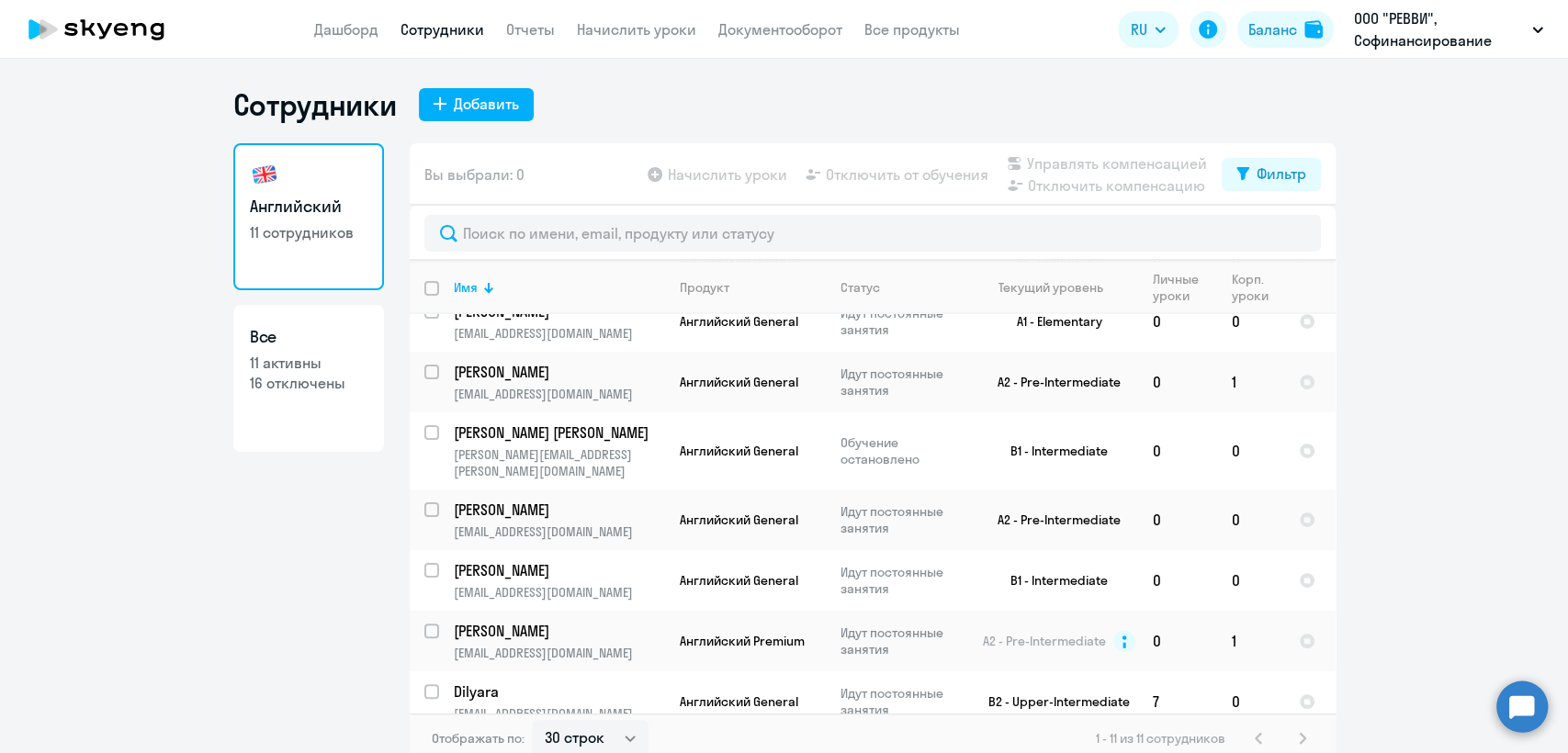
click at [1442, 406] on ng-component "Сотрудники Добавить Английский 11 сотрудников Все 11 активны 16 отключены Вы вы…" at bounding box center [784, 424] width 1568 height 677
click at [427, 291] on input "deselect all" at bounding box center [443, 299] width 36 height 36
checkbox input "true"
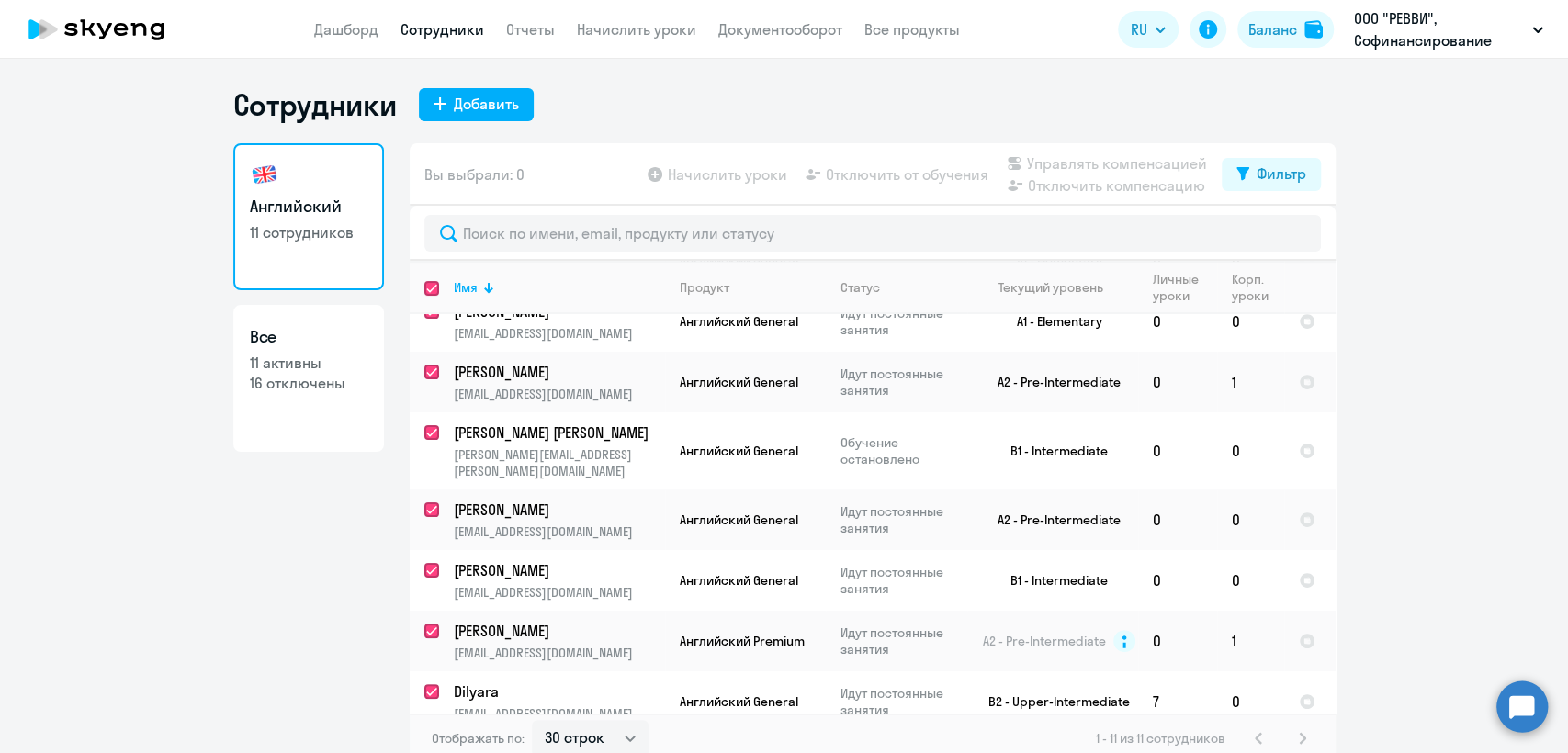
checkbox input "true"
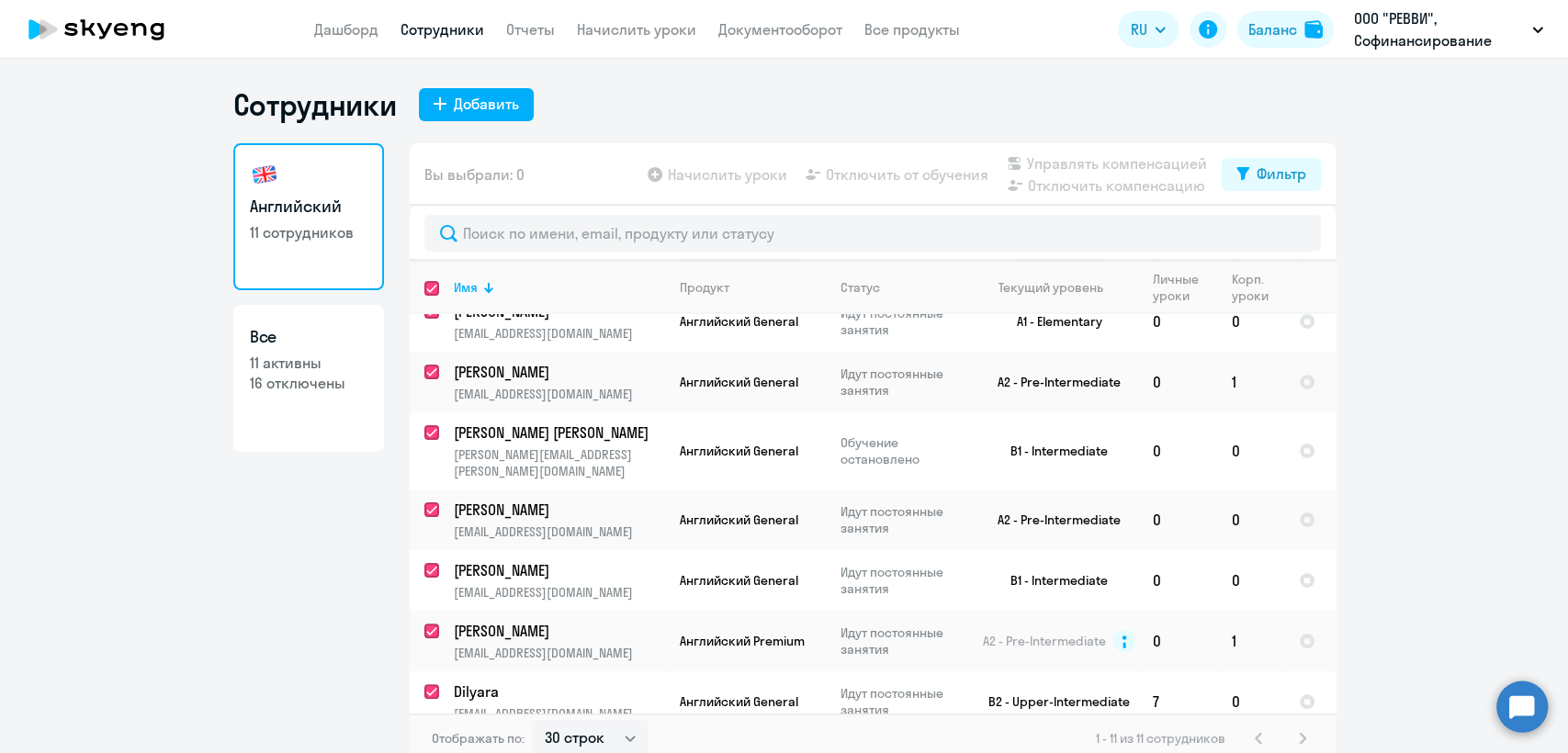
checkbox input "true"
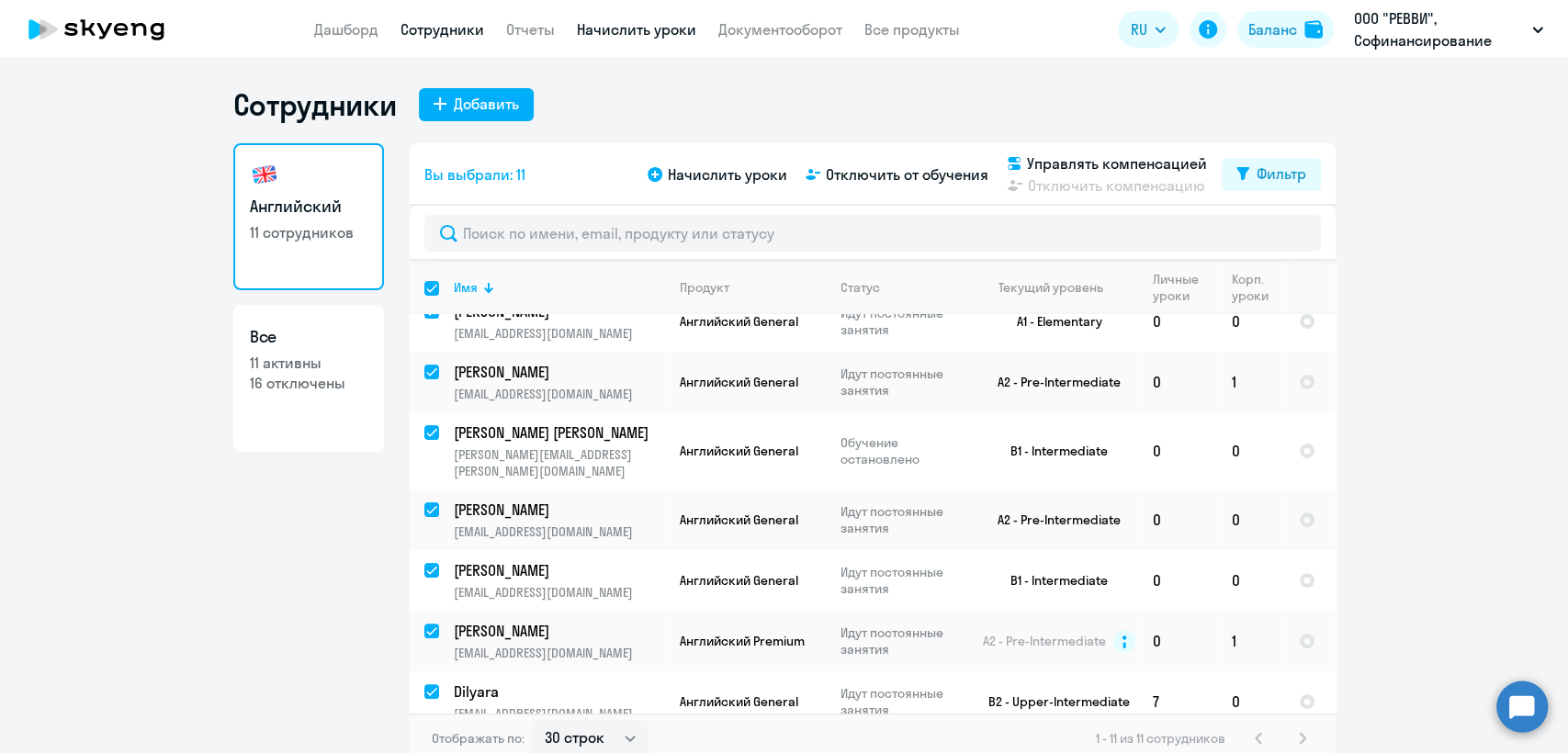
click at [611, 26] on link "Начислить уроки" at bounding box center [636, 29] width 120 height 18
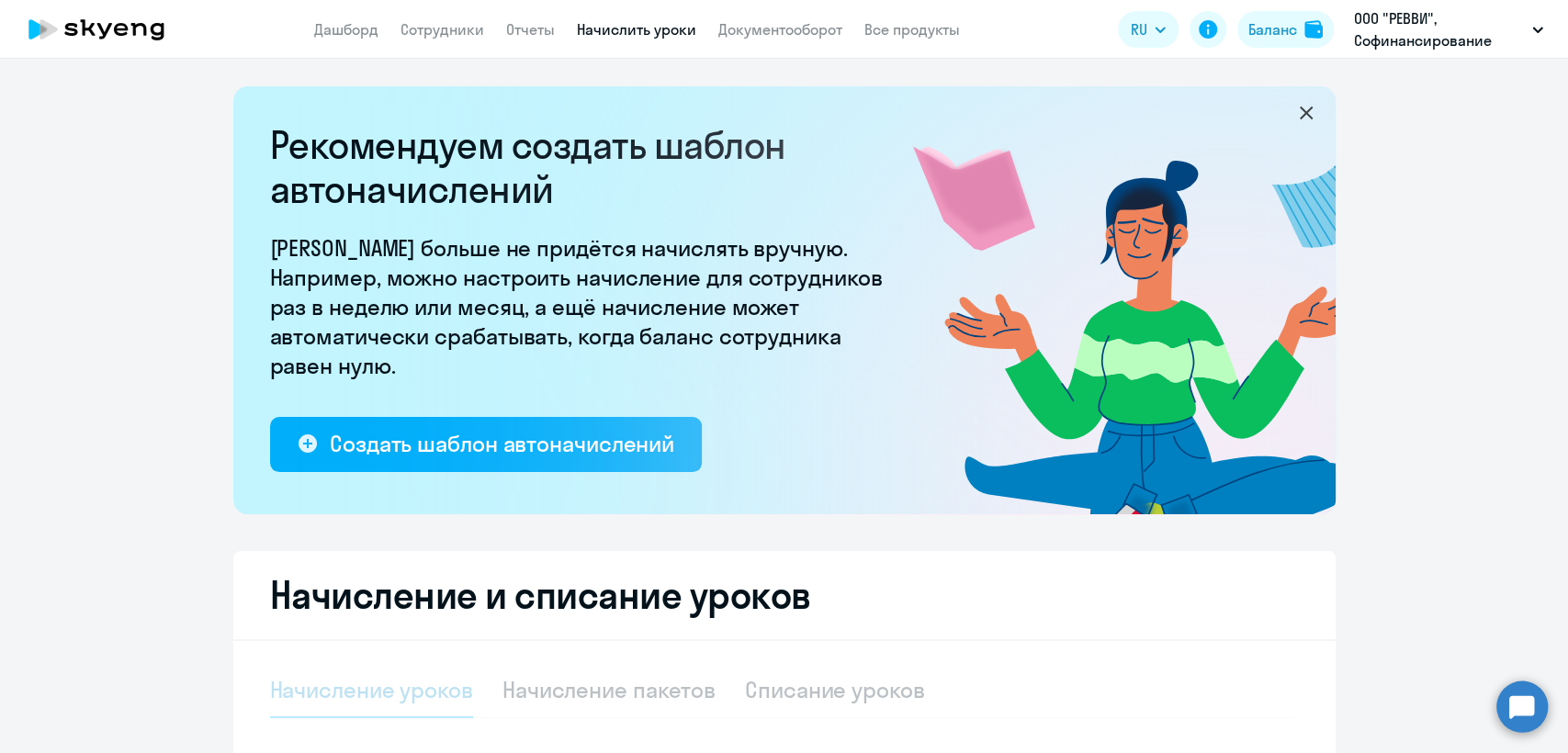
select select "10"
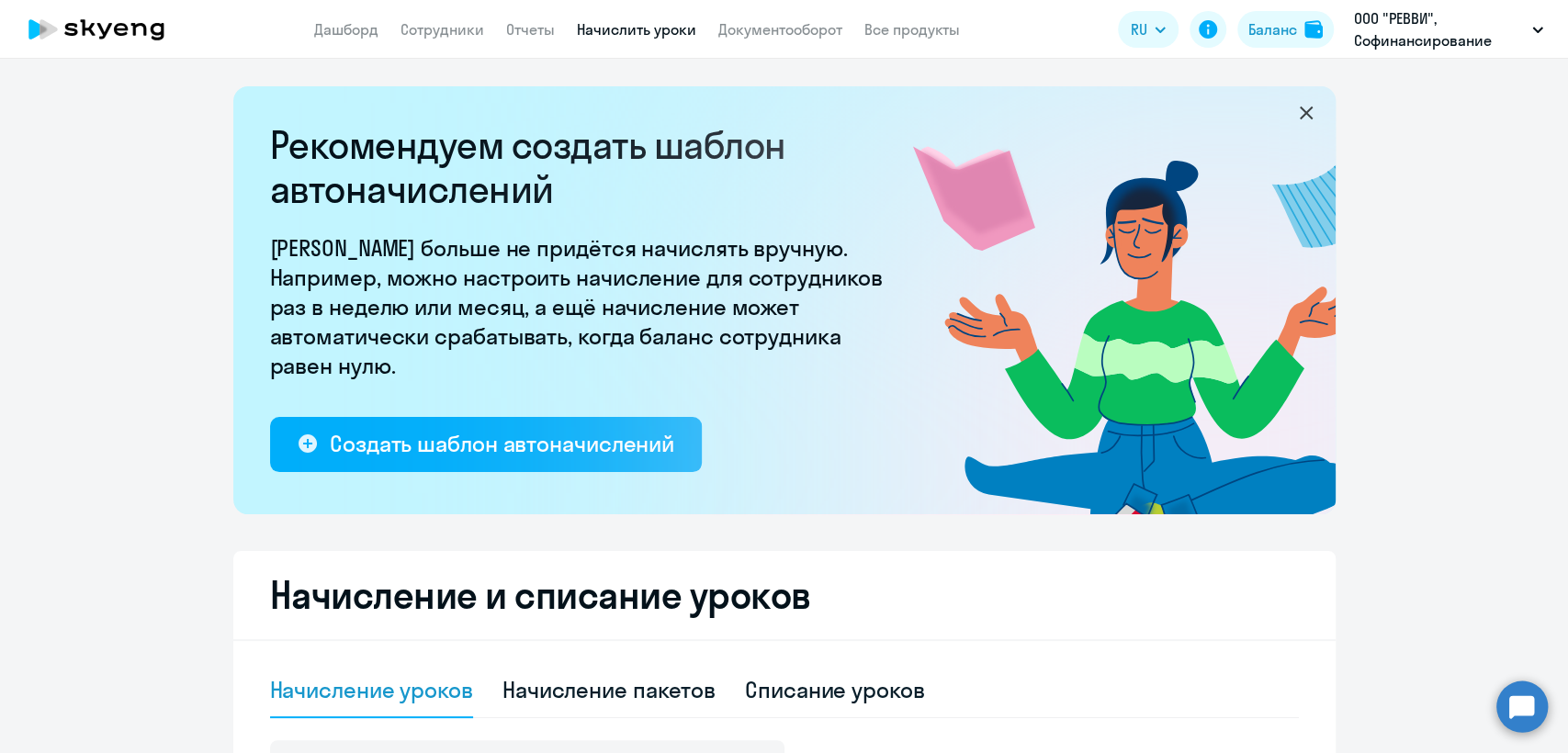
scroll to position [306, 0]
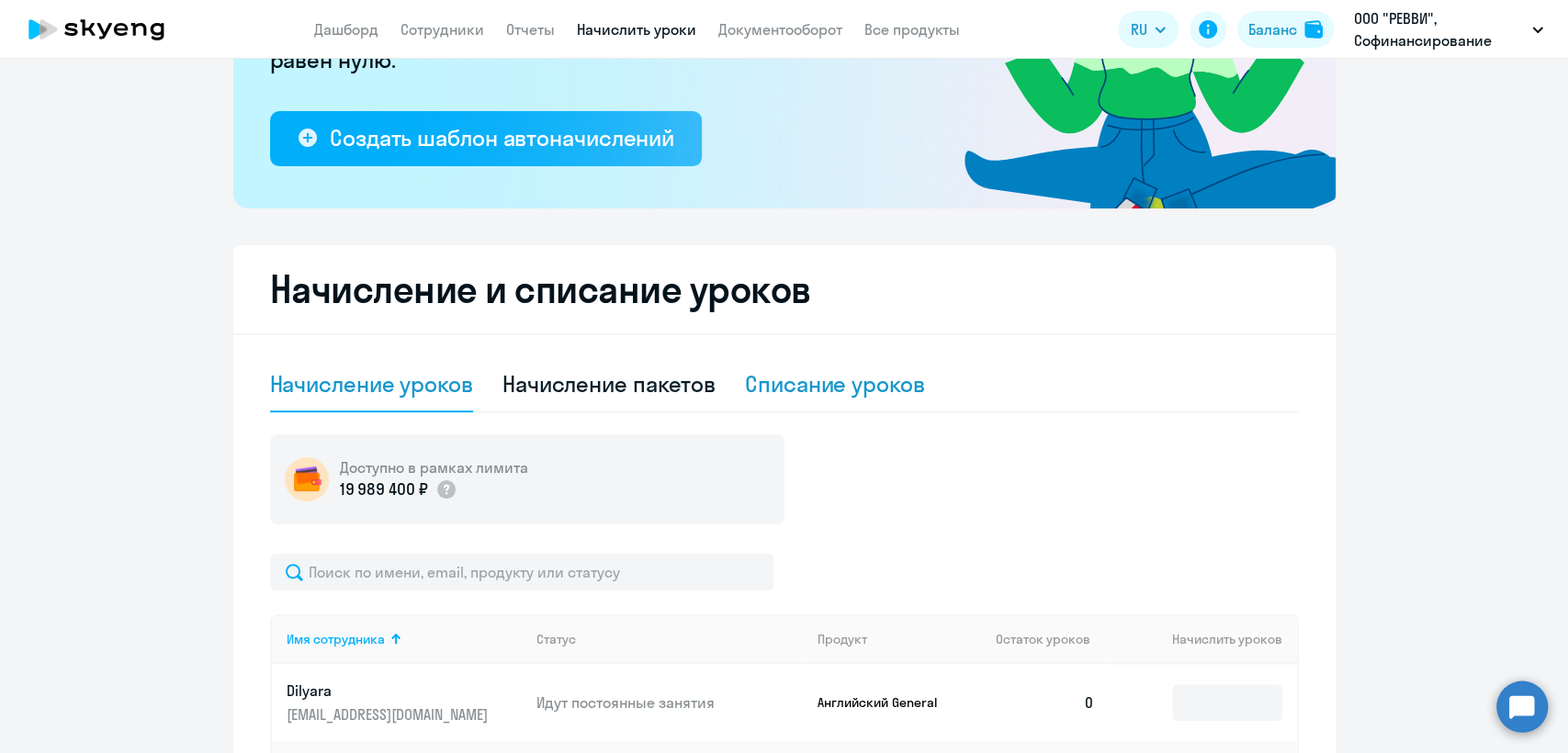
click at [828, 382] on div "Списание уроков" at bounding box center [835, 383] width 180 height 30
select select "10"
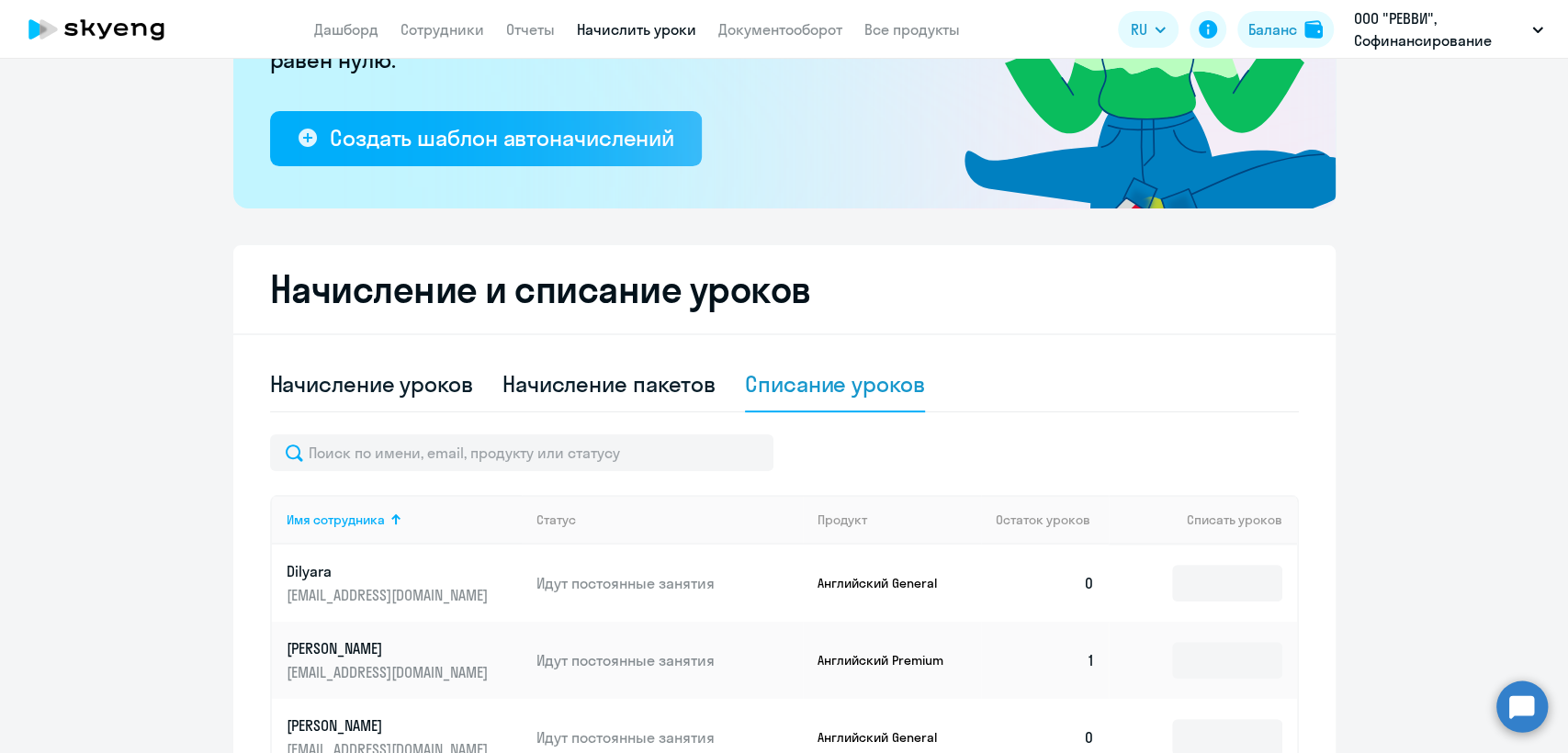
scroll to position [611, 0]
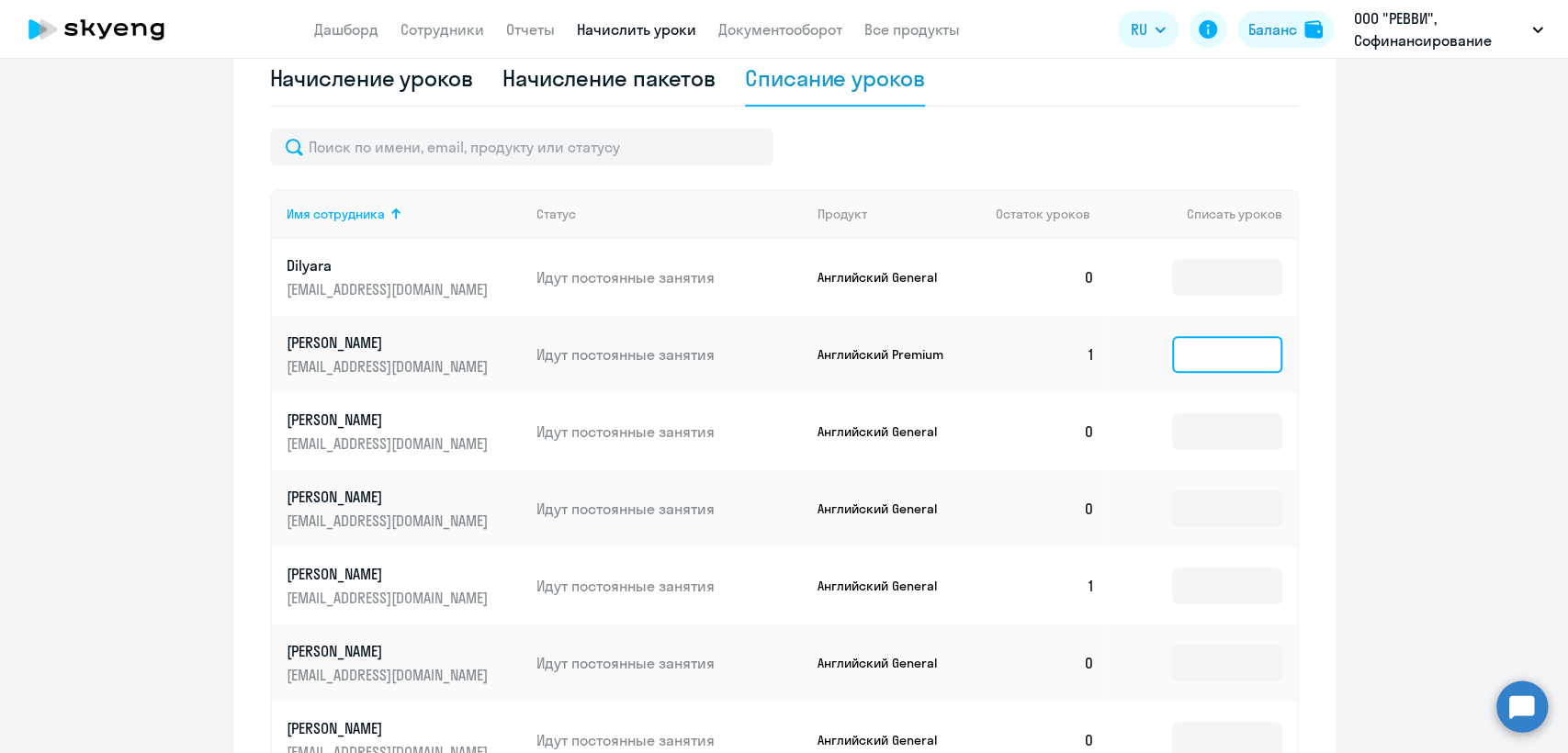
click at [1208, 366] on input at bounding box center [1227, 354] width 110 height 36
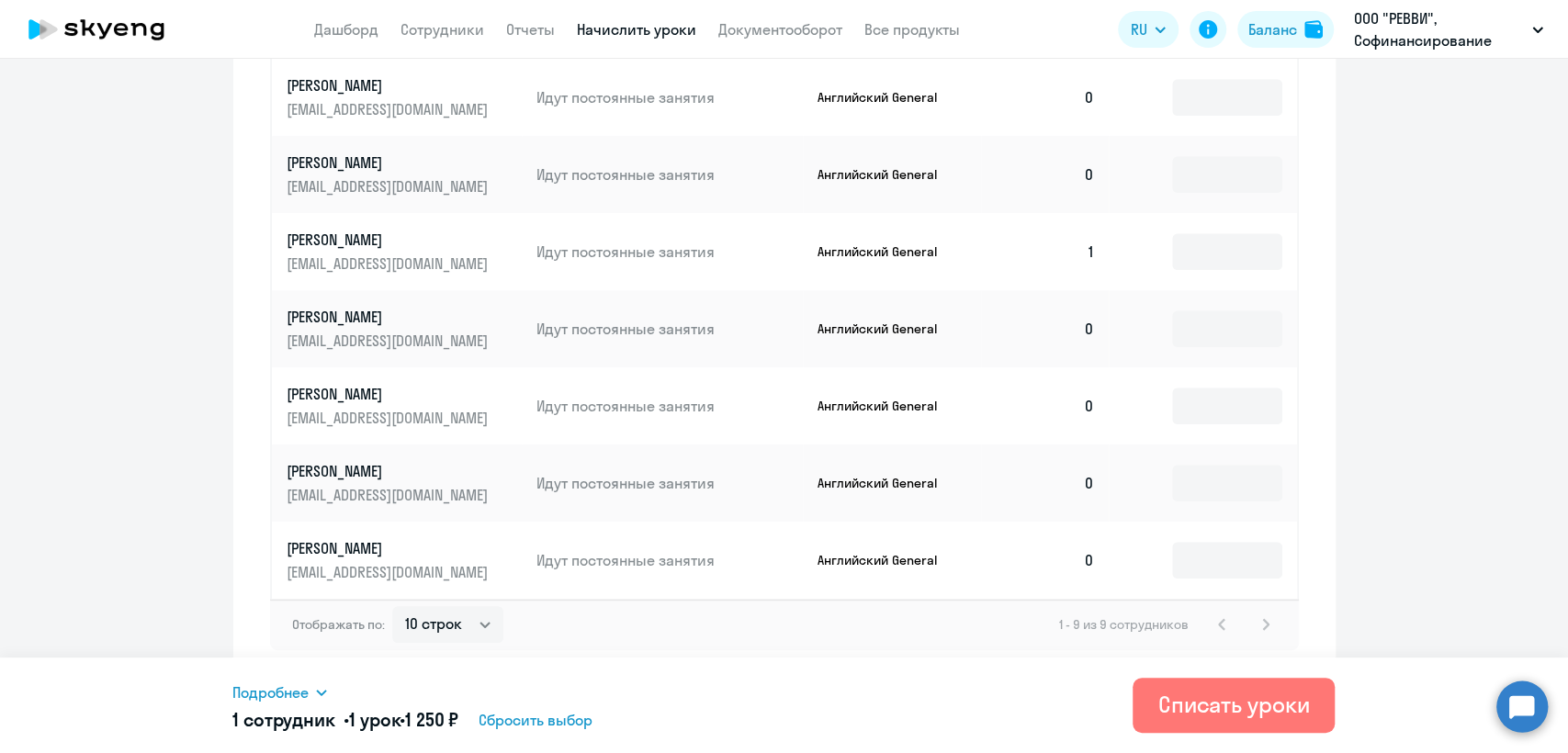
scroll to position [844, 0]
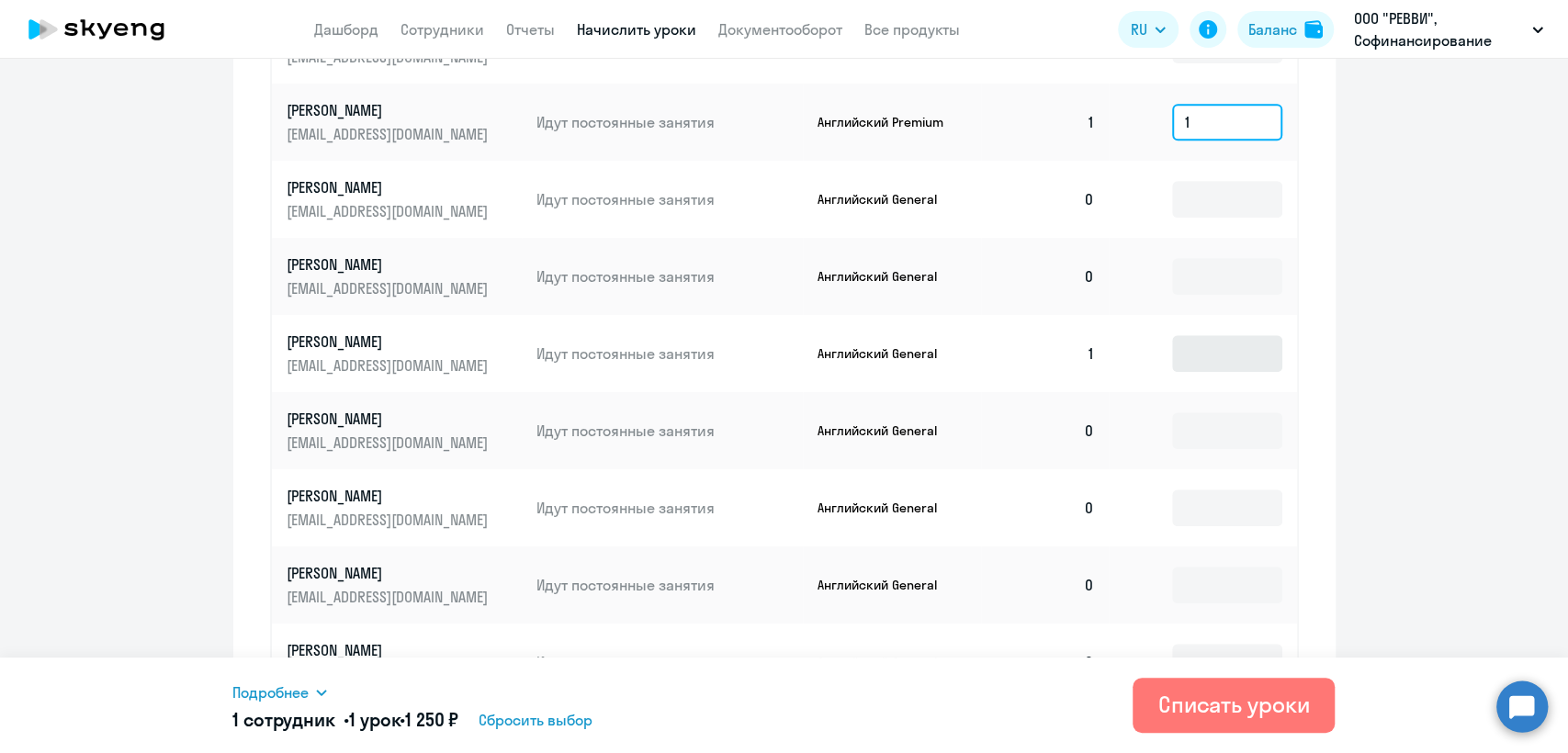
type input "1"
click at [1218, 347] on input at bounding box center [1227, 354] width 110 height 36
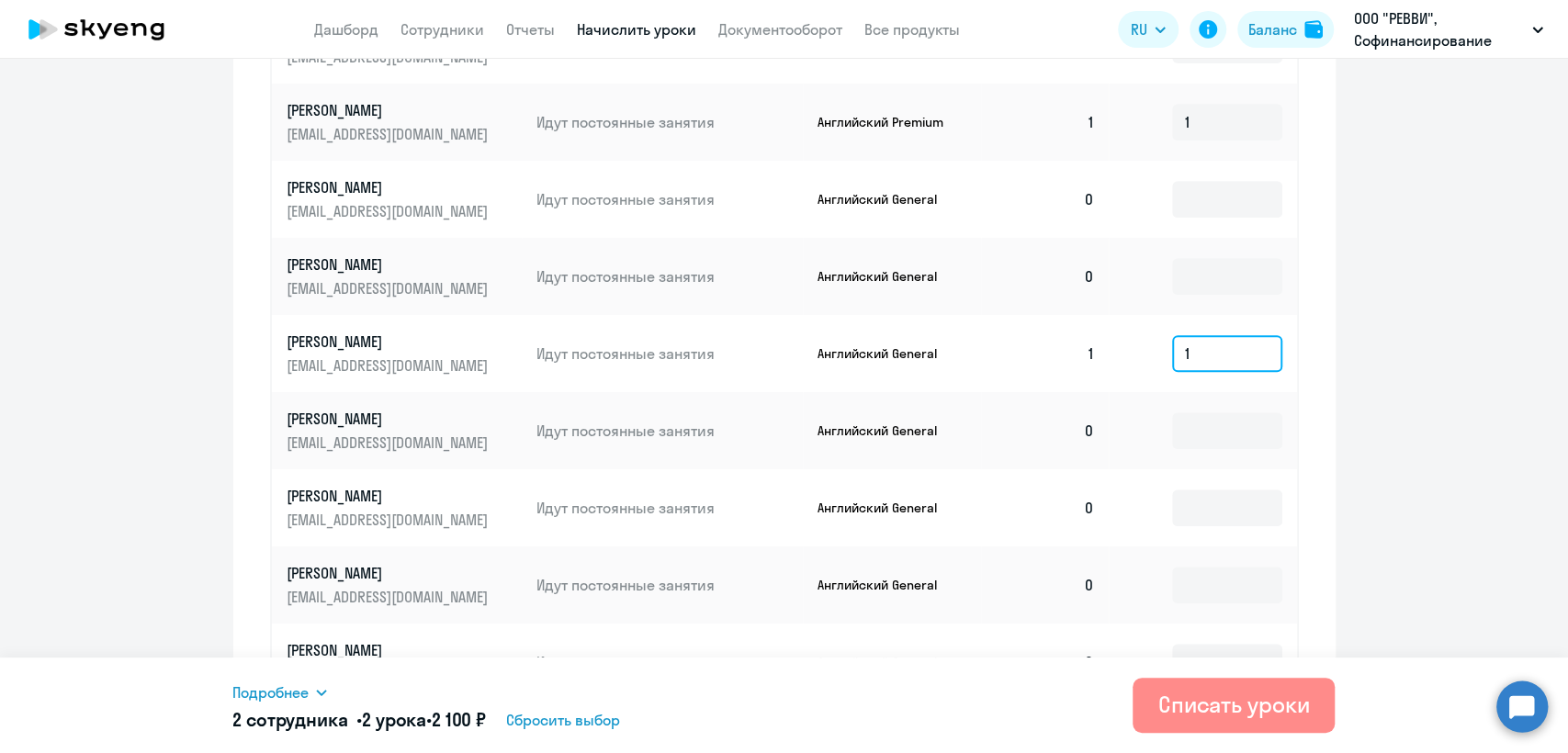
type input "1"
click at [1219, 706] on div "Списать уроки" at bounding box center [1234, 704] width 151 height 30
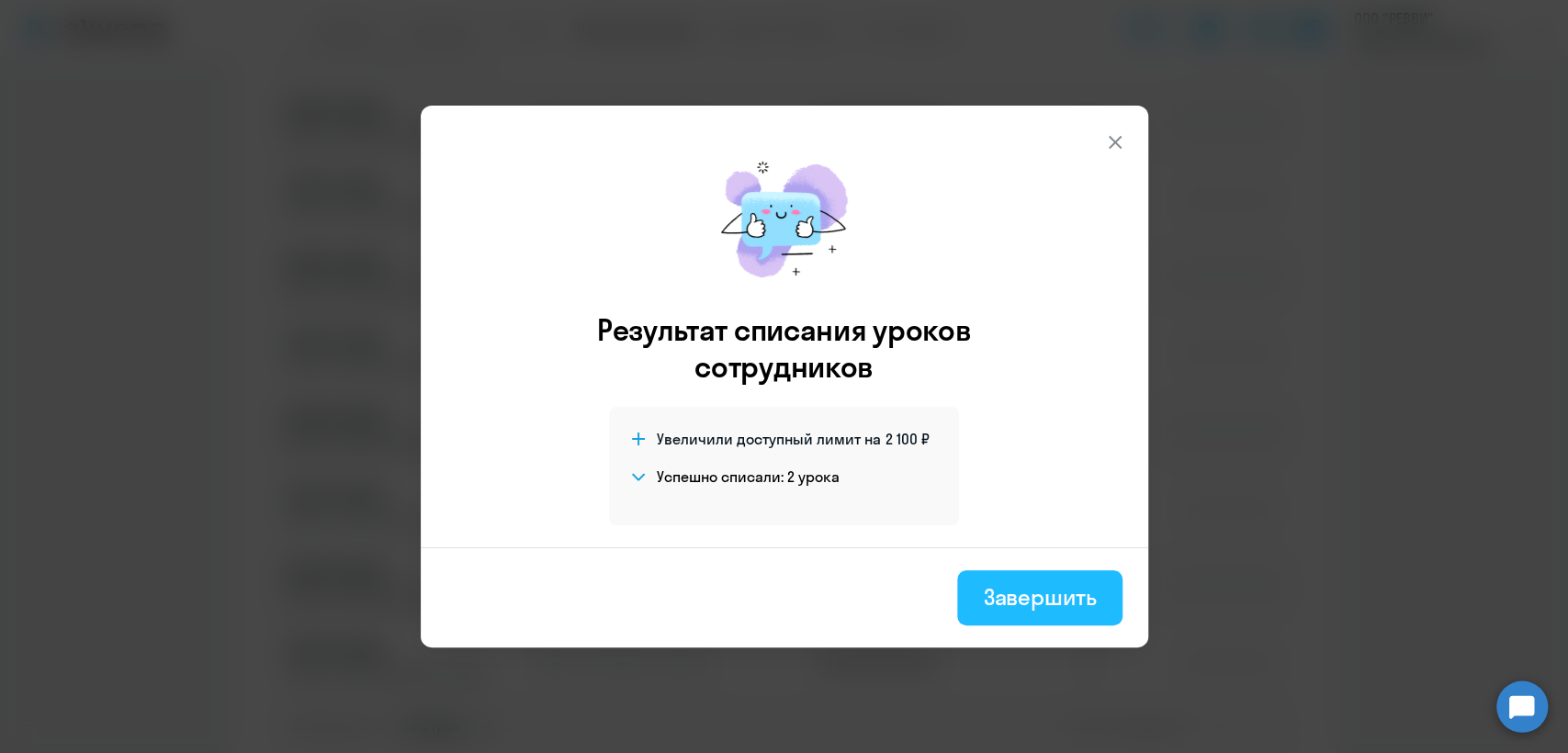
click at [1034, 585] on div "Завершить" at bounding box center [1039, 596] width 113 height 30
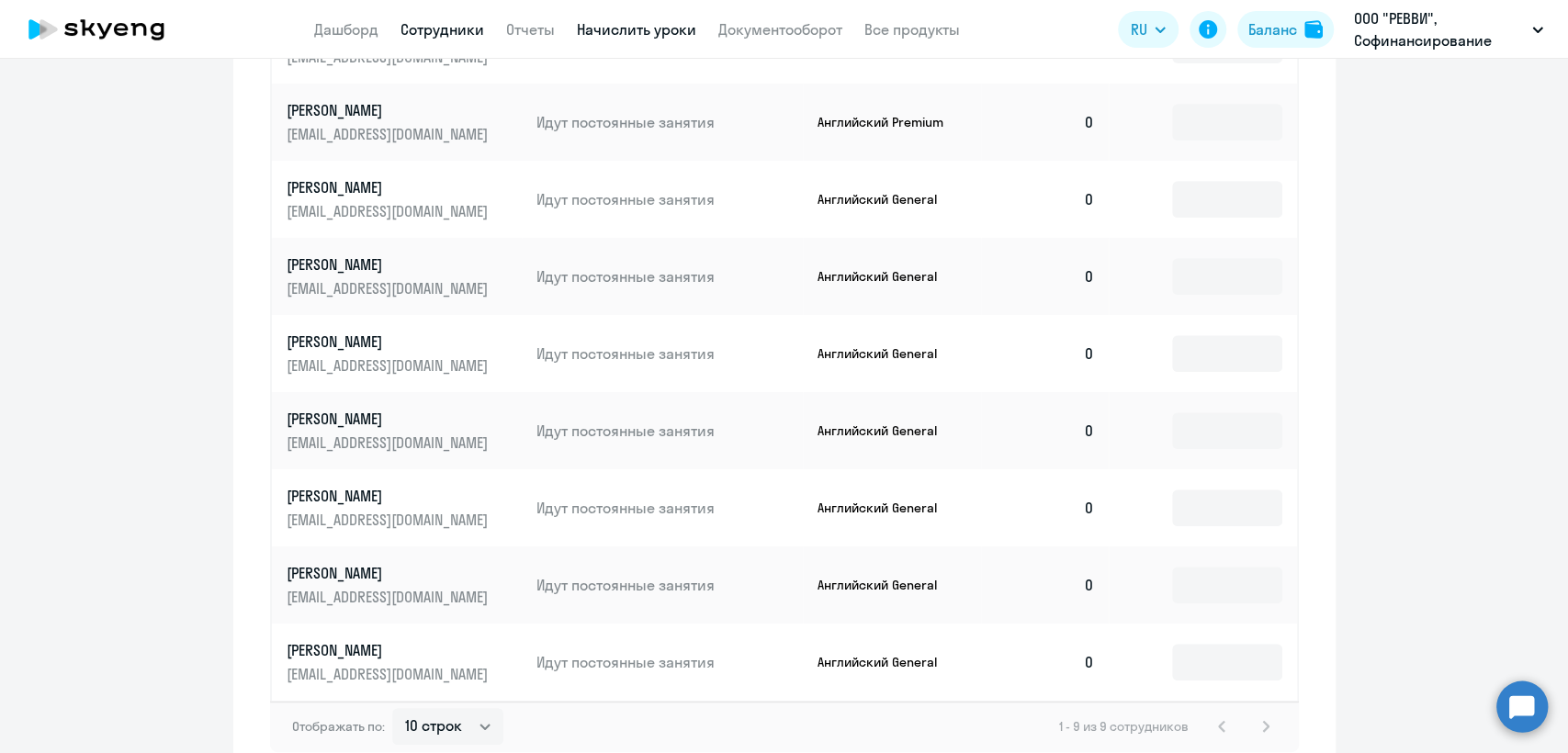
click at [443, 27] on link "Сотрудники" at bounding box center [442, 29] width 83 height 18
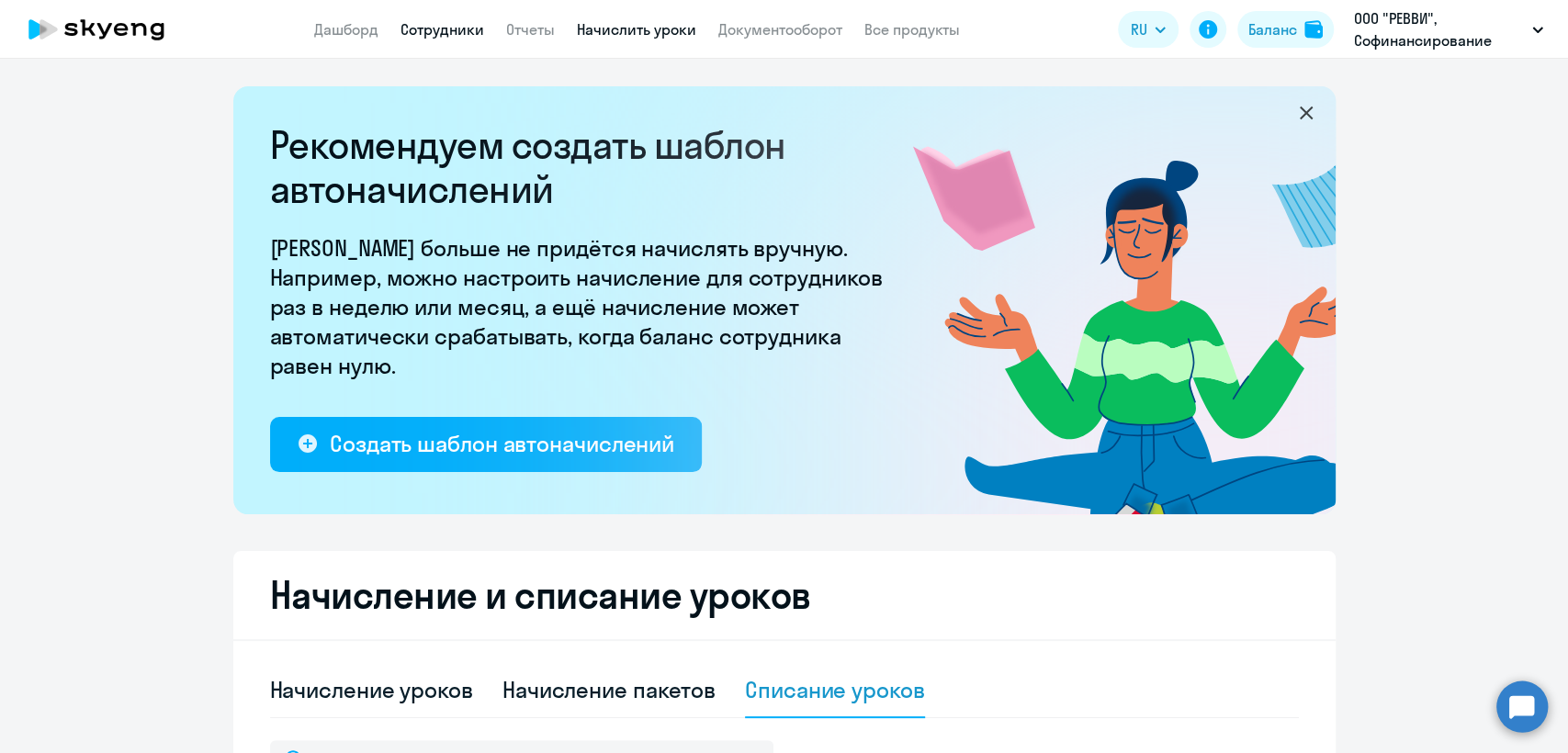
select select "30"
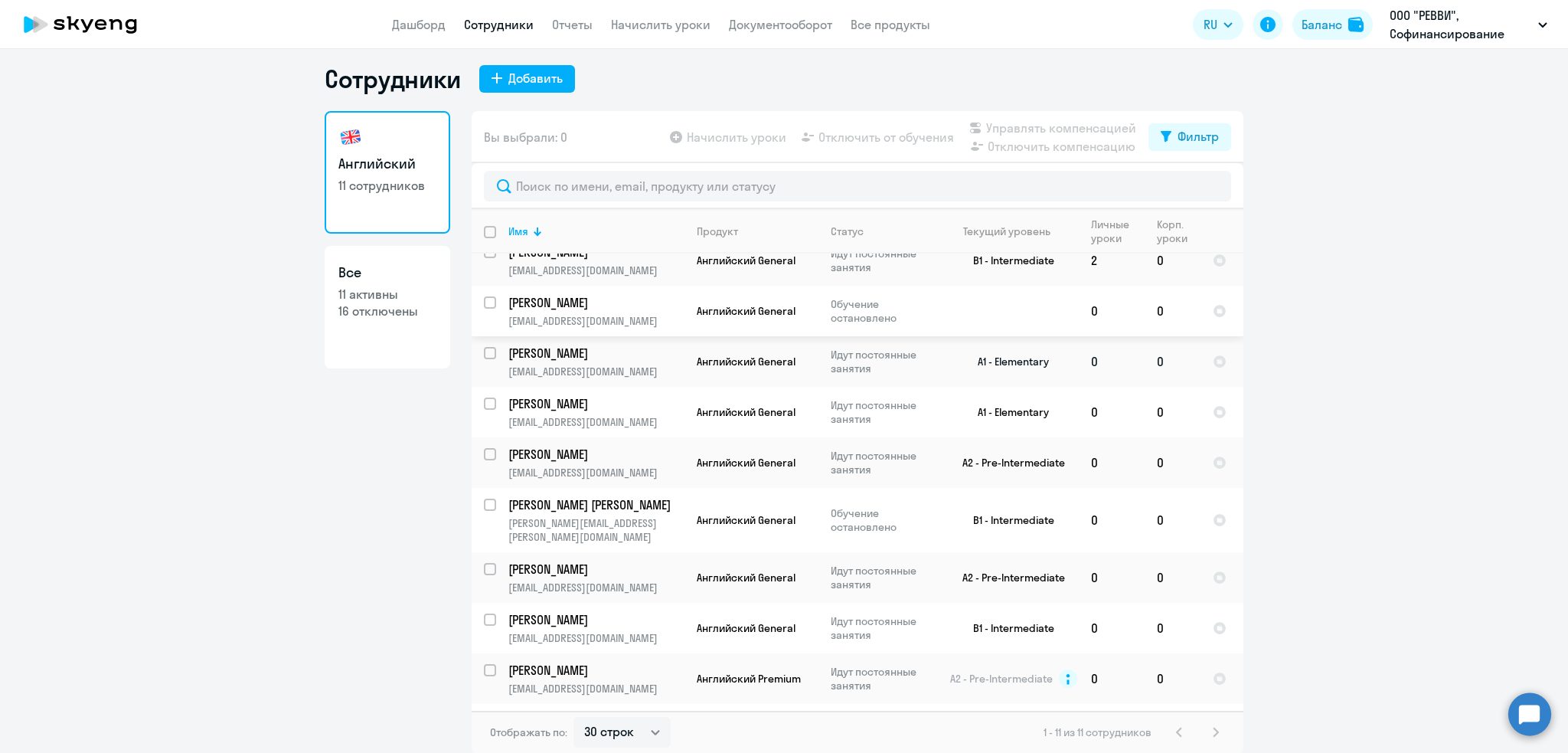
scroll to position [90, 0]
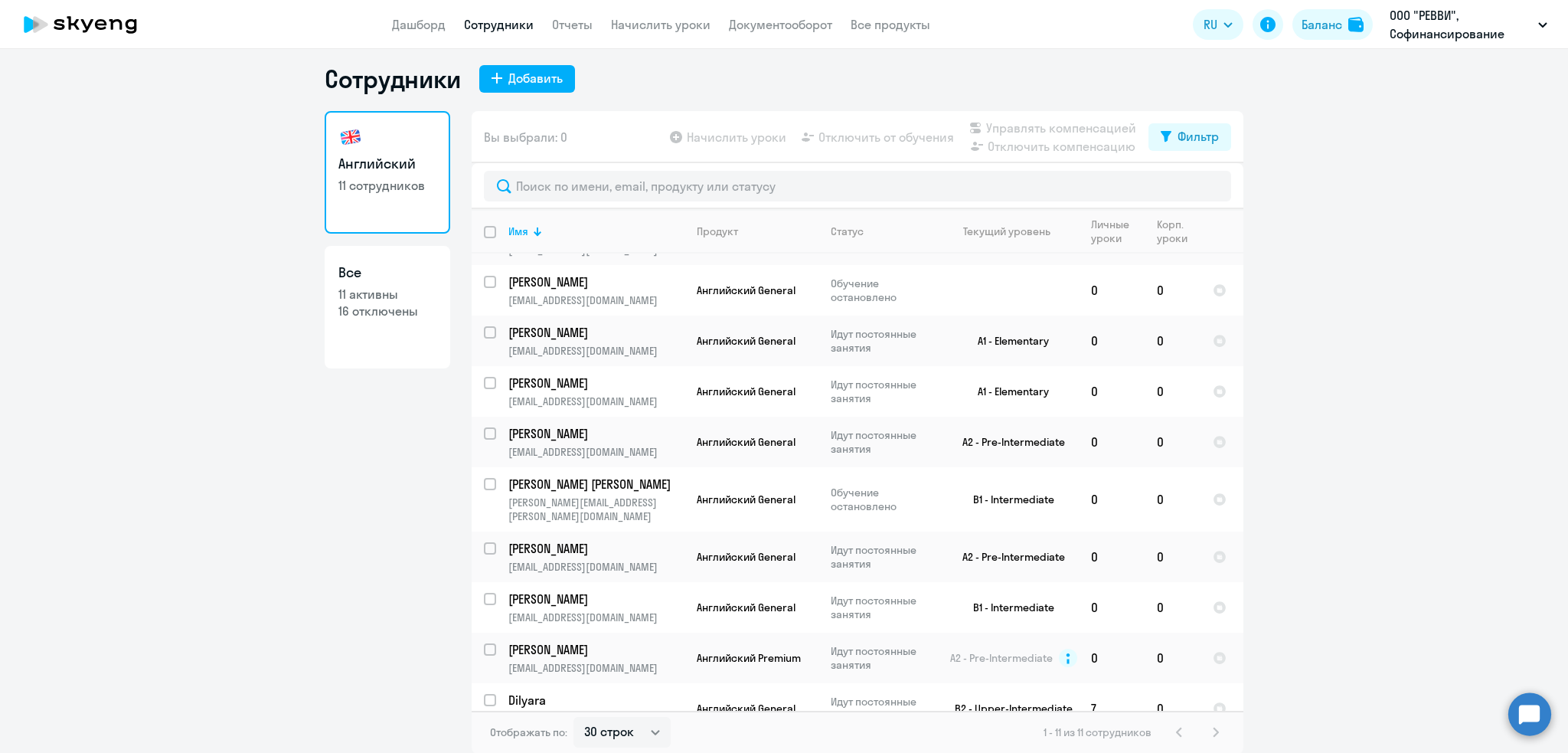
click at [1268, 508] on ng-component "Сотрудники Добавить Английский 11 сотрудников Все 11 активны 16 отключены Вы вы…" at bounding box center [784, 408] width 1568 height 690
click at [615, 439] on td "[PERSON_NAME] [EMAIL_ADDRESS][DOMAIN_NAME]" at bounding box center [591, 441] width 189 height 50
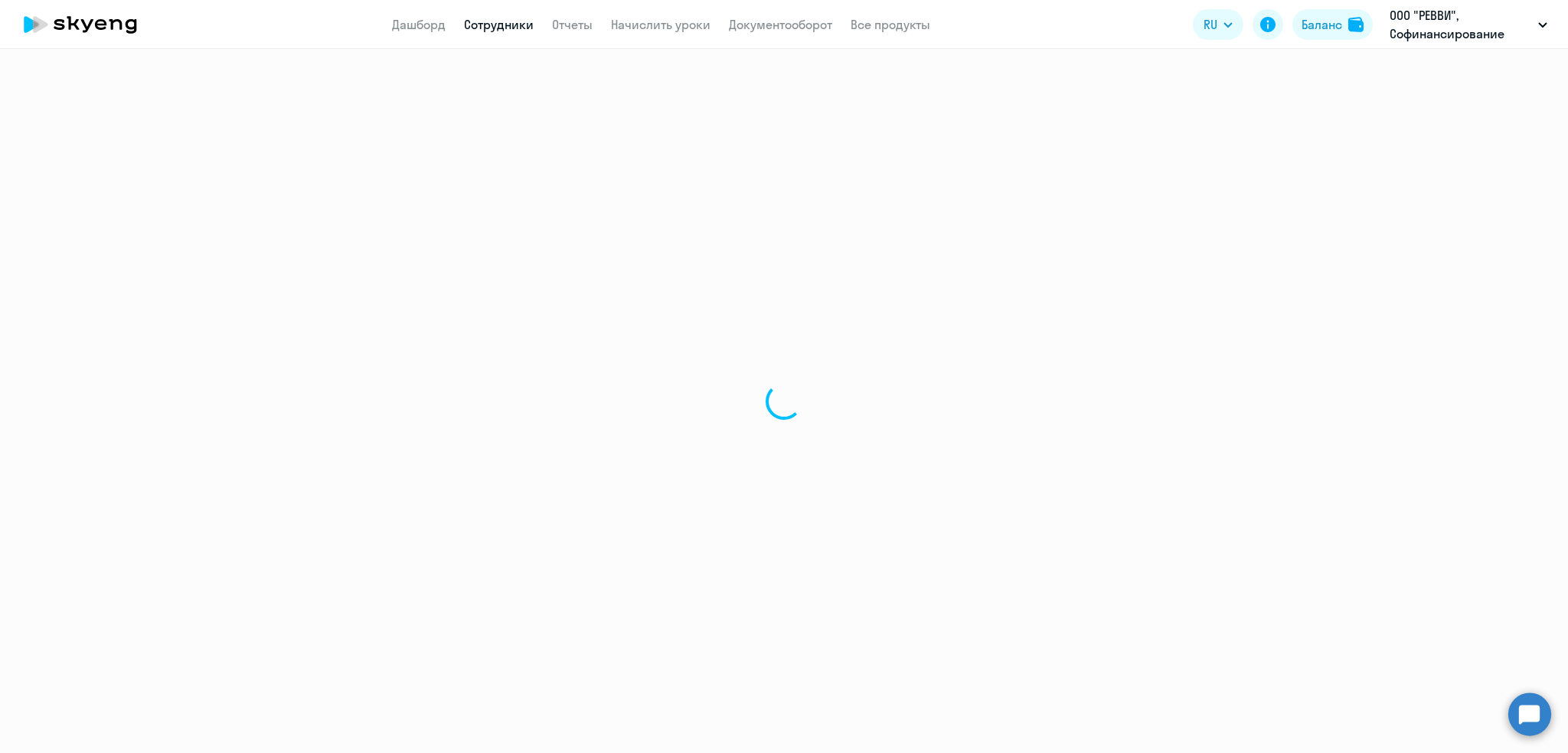
select select "english"
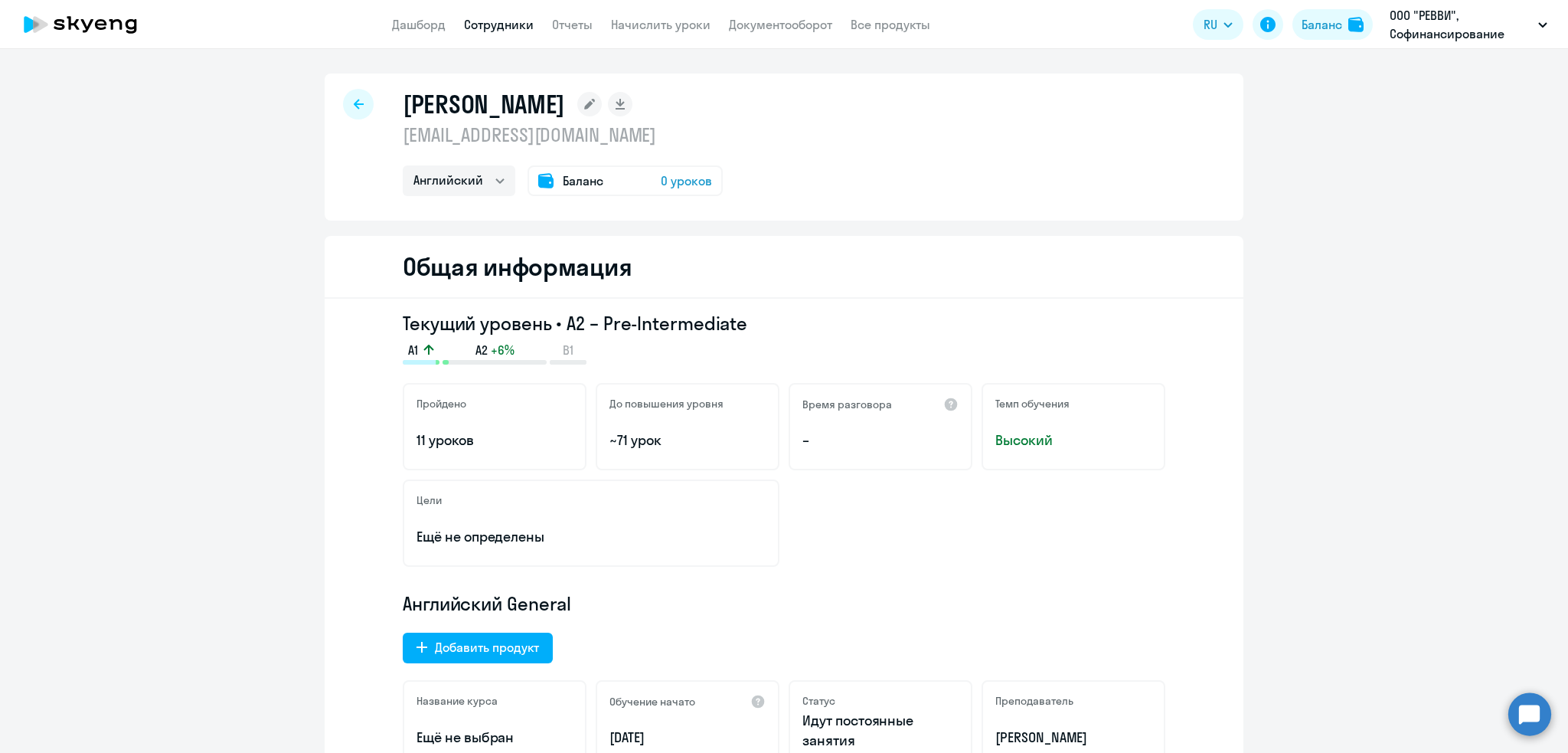
click at [535, 128] on p "[EMAIL_ADDRESS][DOMAIN_NAME]" at bounding box center [563, 134] width 320 height 25
copy p "[EMAIL_ADDRESS][DOMAIN_NAME]"
click at [480, 25] on link "Сотрудники" at bounding box center [499, 24] width 70 height 15
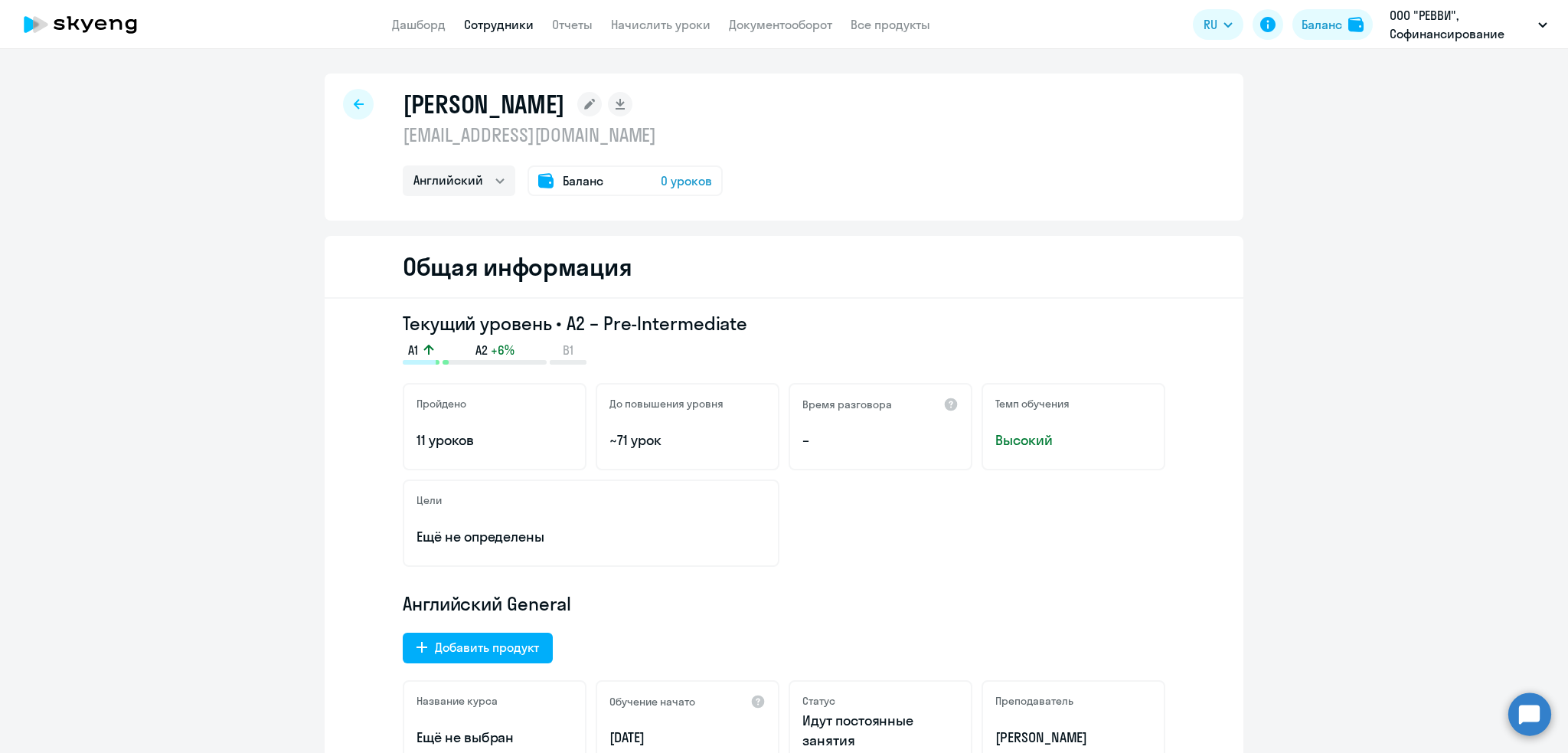
select select "30"
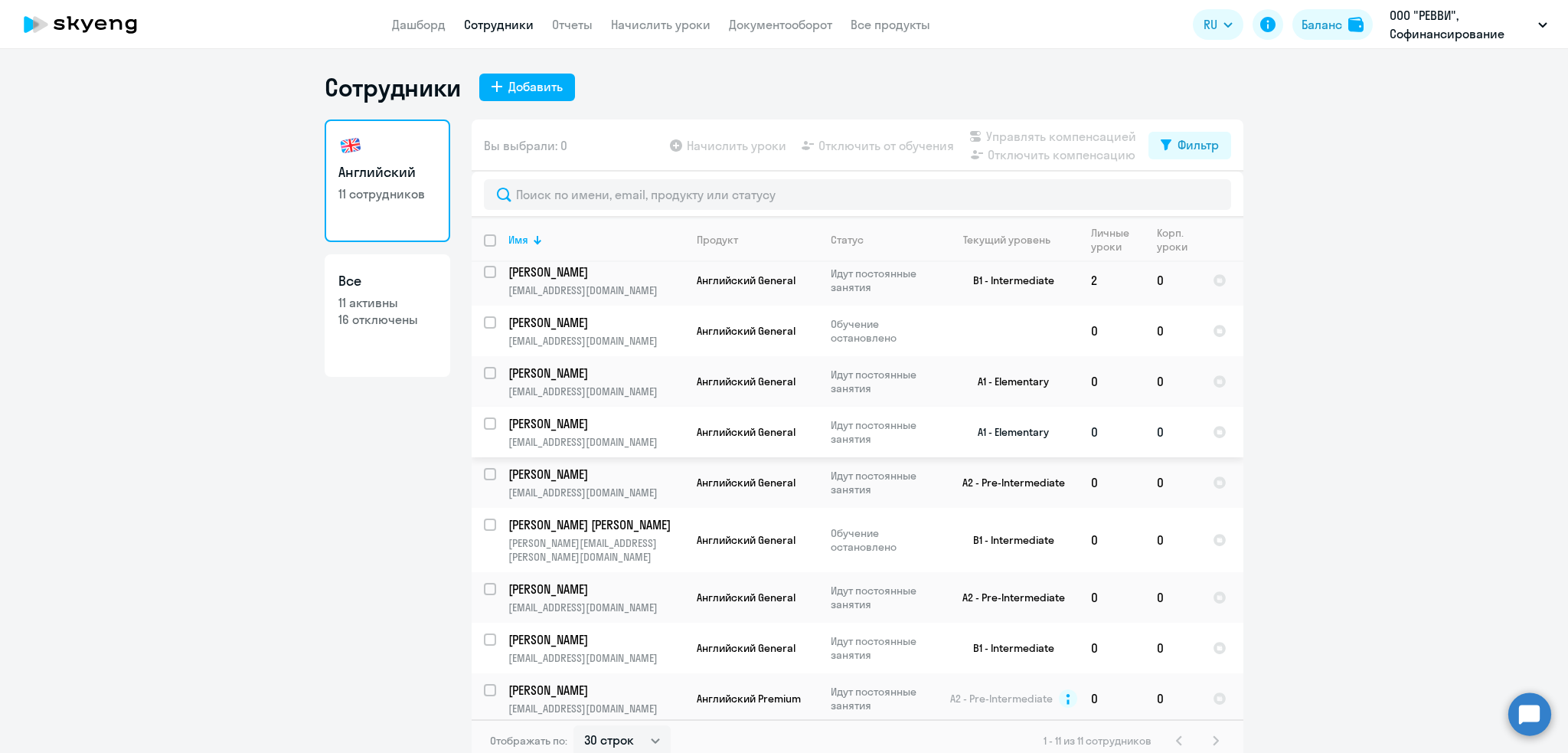
scroll to position [90, 0]
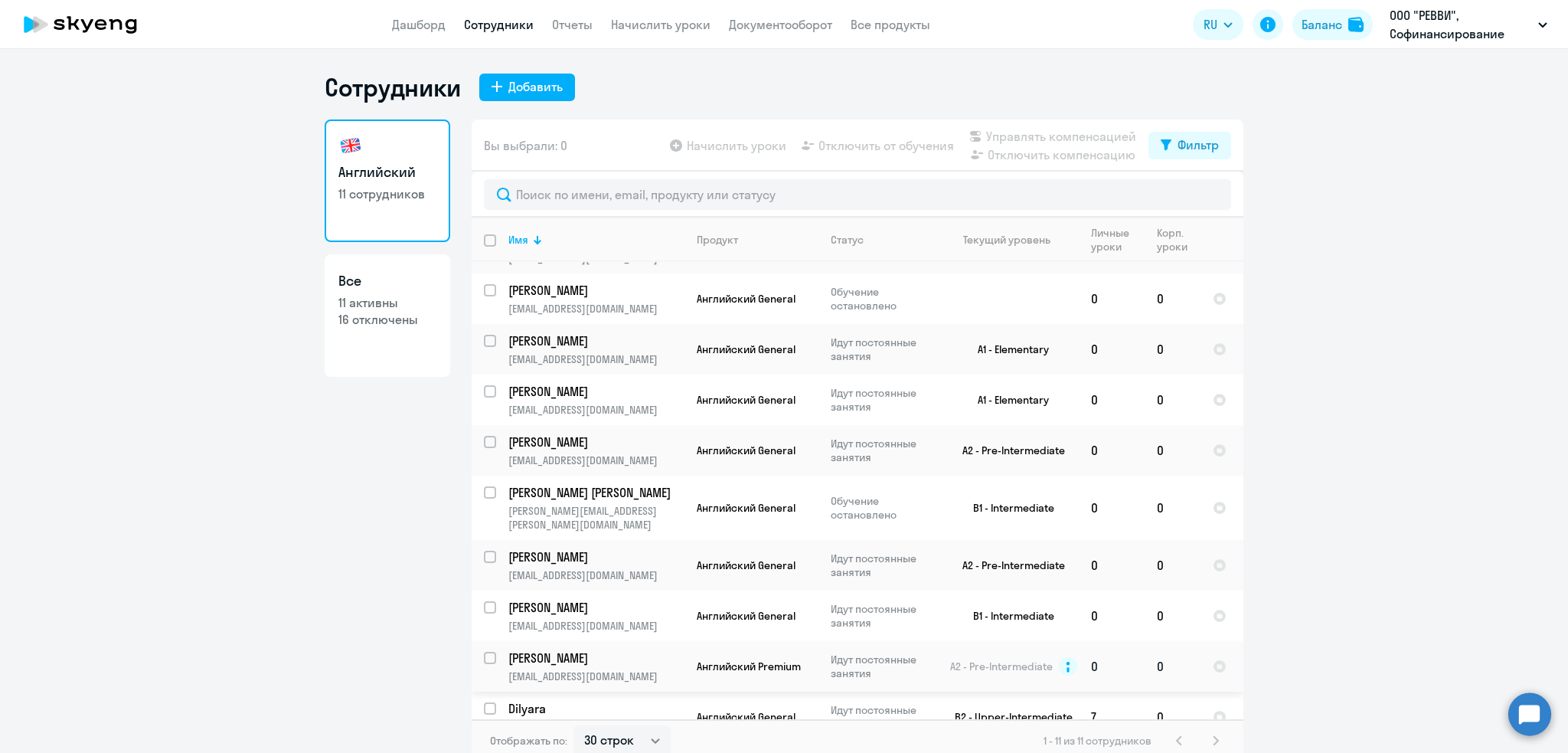
click at [757, 628] on span "Английский Premium" at bounding box center [749, 666] width 104 height 14
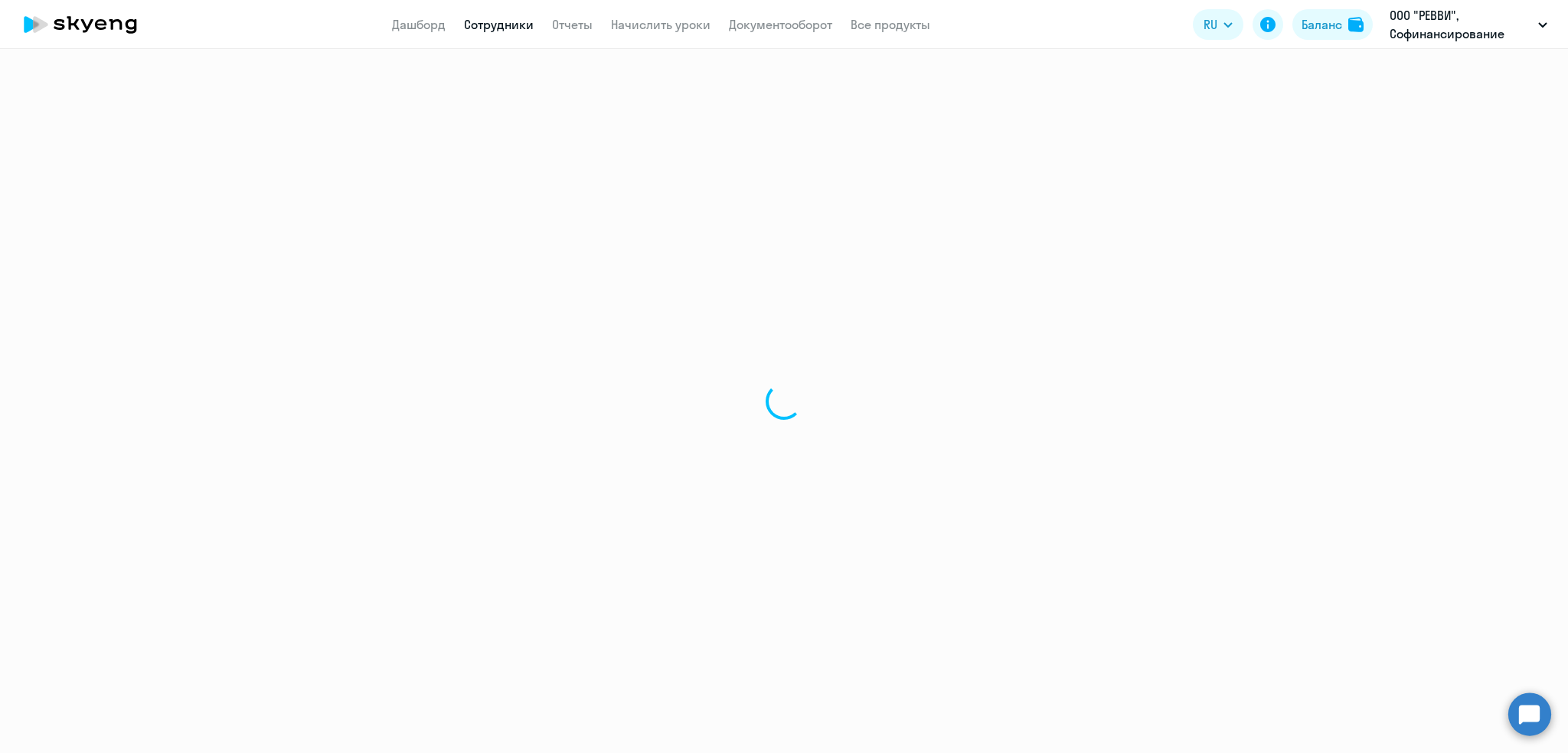
select select "english"
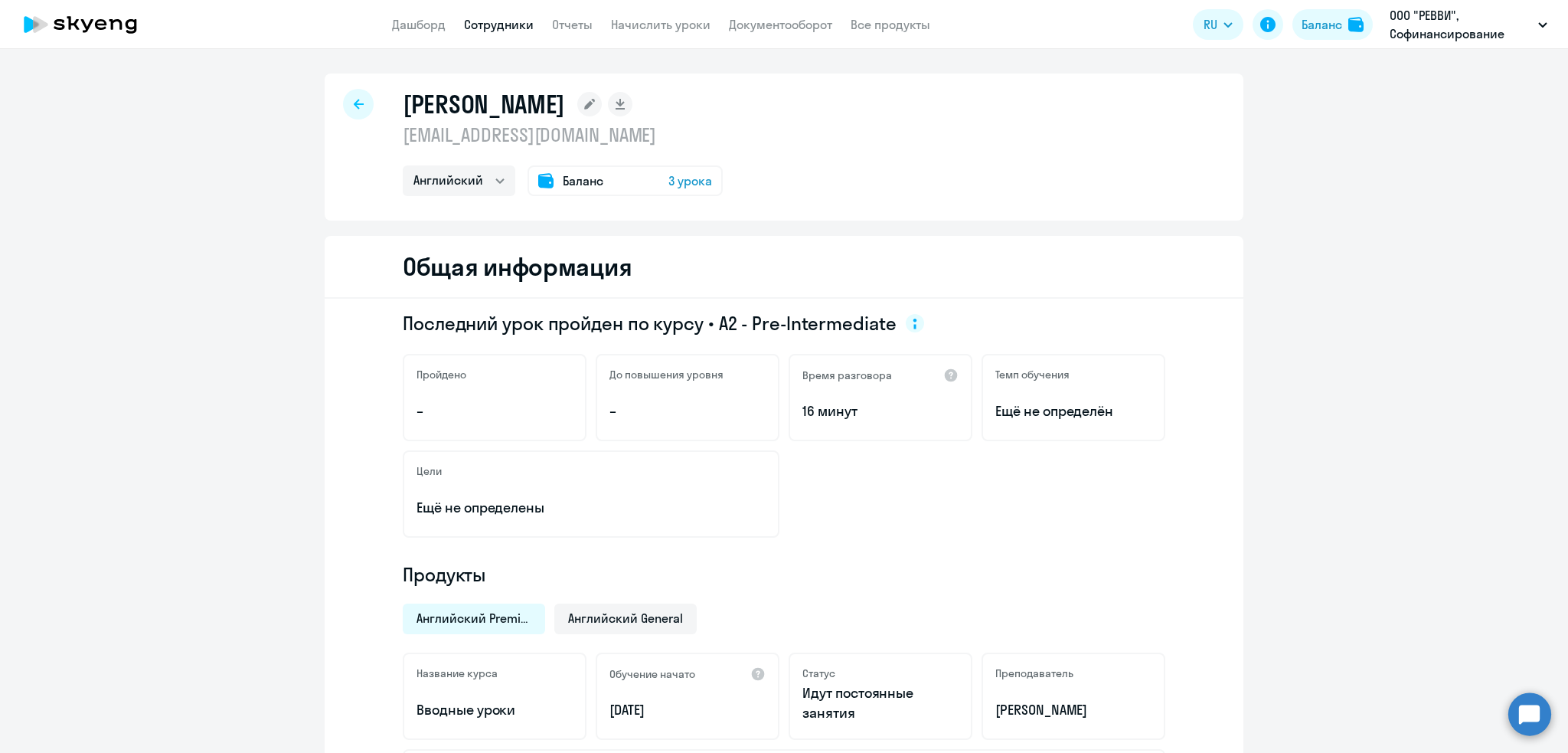
click at [463, 139] on p "[EMAIL_ADDRESS][DOMAIN_NAME]" at bounding box center [563, 134] width 320 height 25
copy p "[EMAIL_ADDRESS][DOMAIN_NAME]"
click at [519, 22] on link "Сотрудники" at bounding box center [499, 24] width 70 height 15
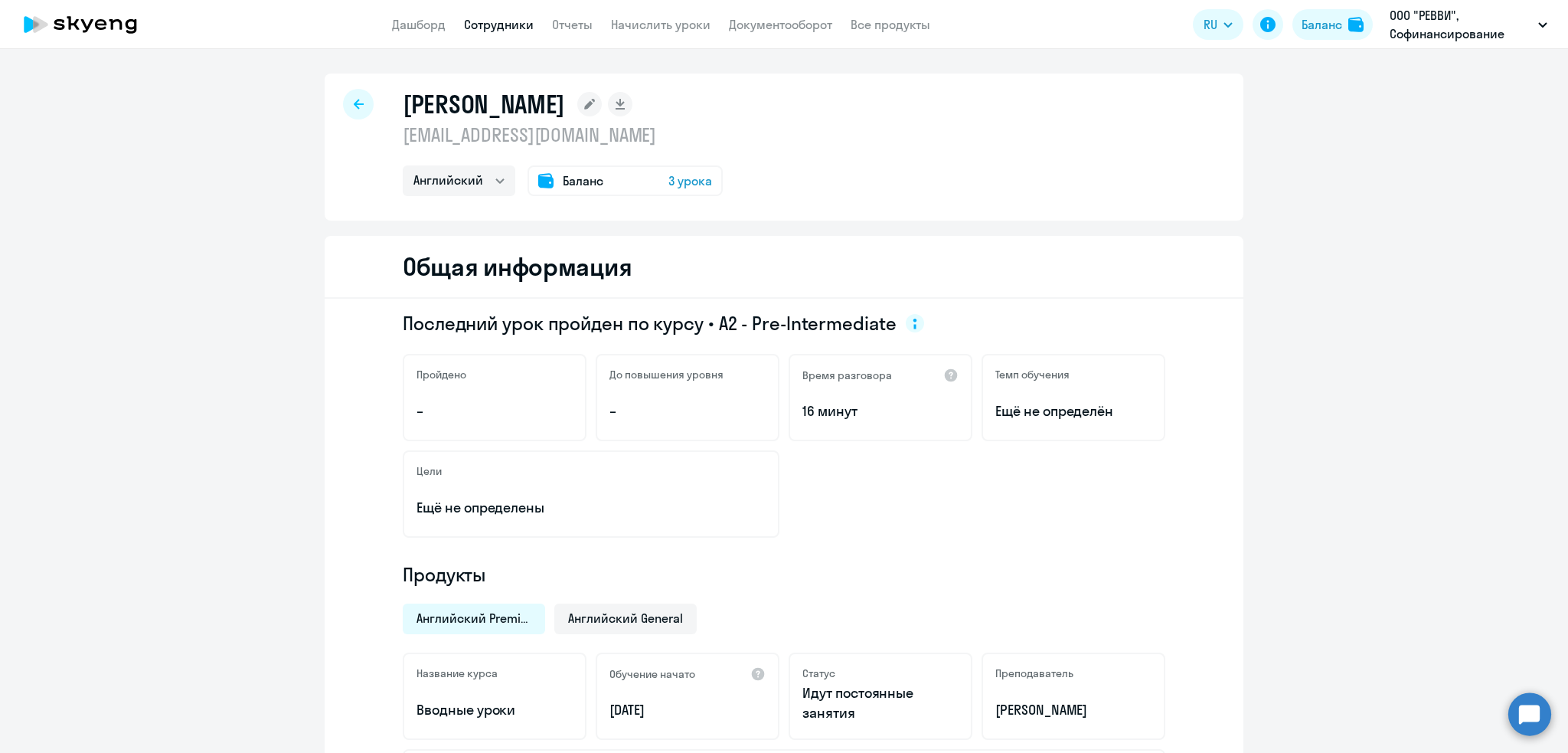
select select "30"
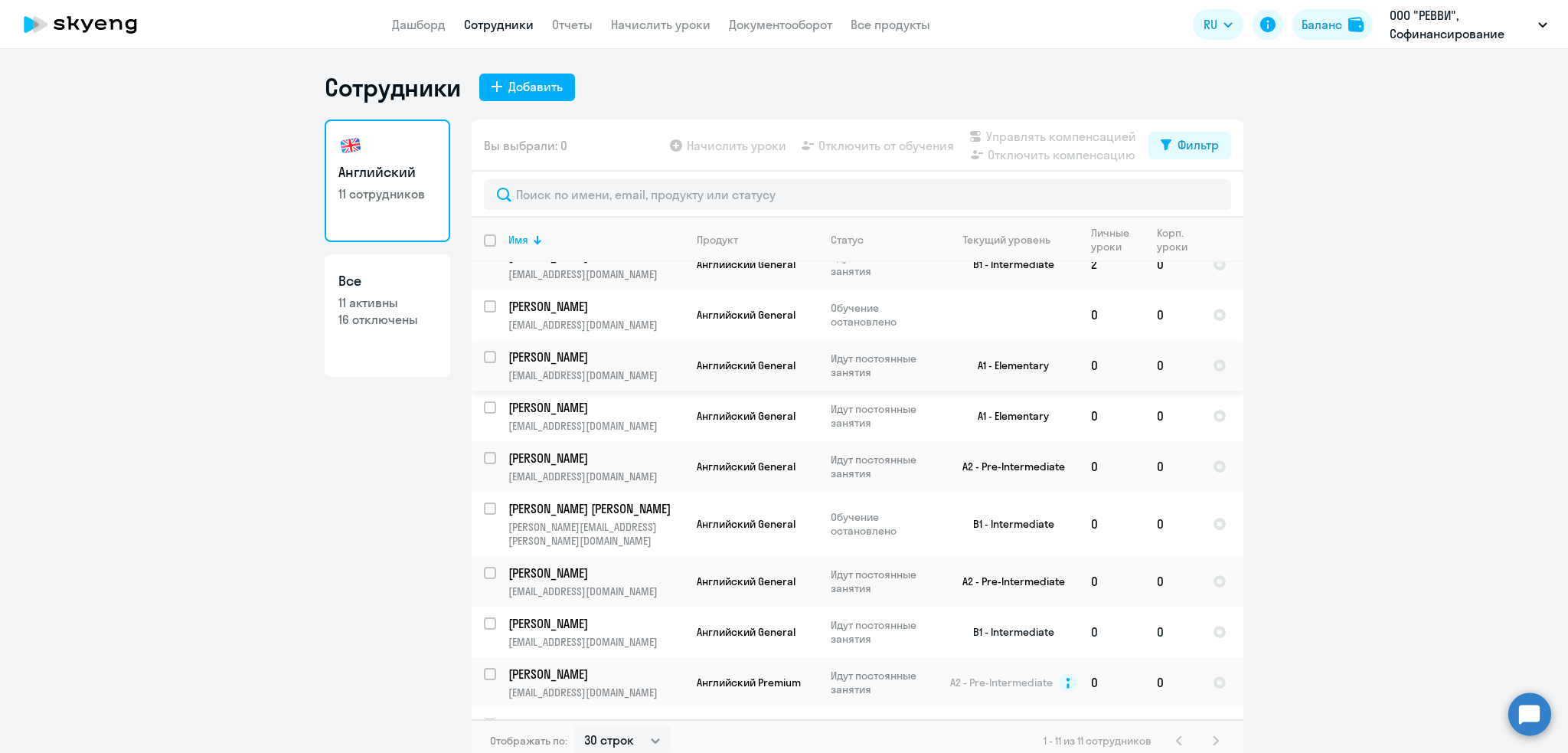
scroll to position [90, 0]
